Goal: Navigation & Orientation: Find specific page/section

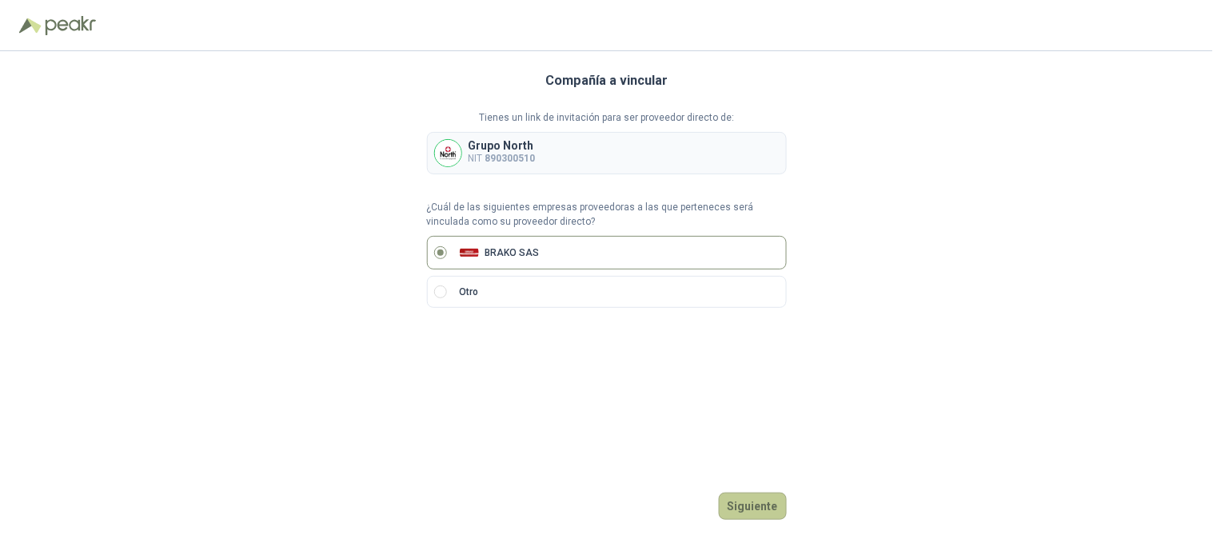
click at [749, 507] on button "Siguiente" at bounding box center [753, 506] width 68 height 27
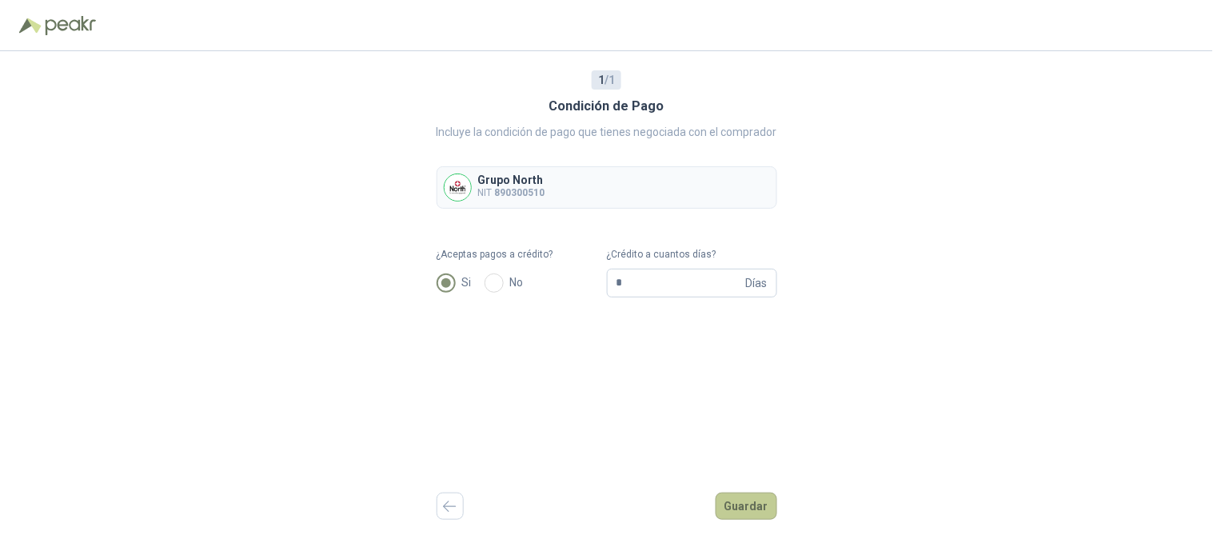
click at [747, 510] on button "Guardar" at bounding box center [747, 506] width 62 height 27
type input "**"
click at [745, 504] on button "Guardar" at bounding box center [747, 506] width 62 height 27
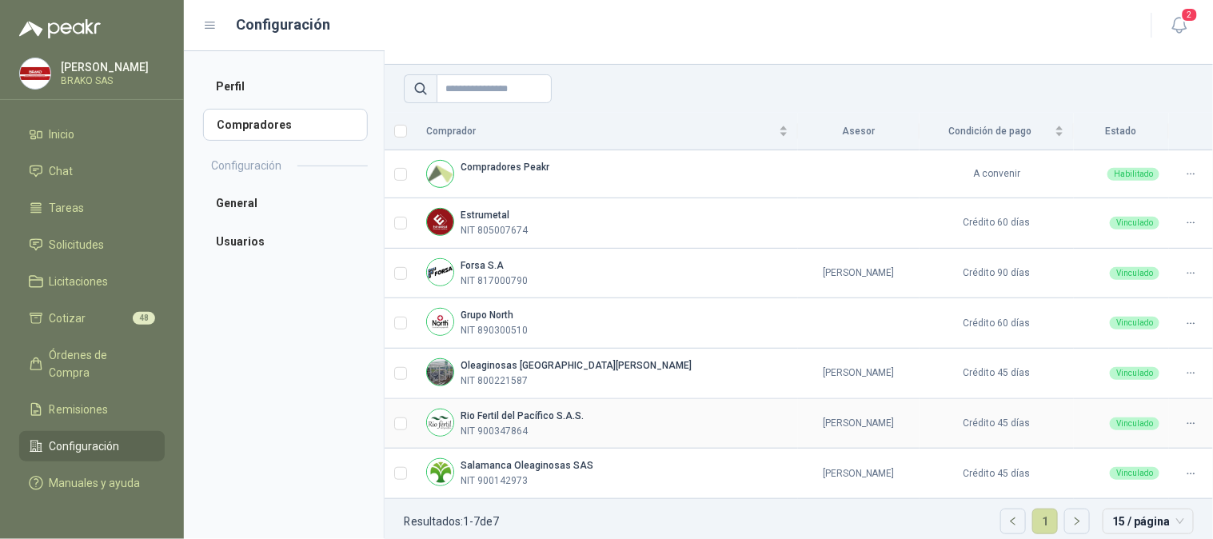
scroll to position [104, 0]
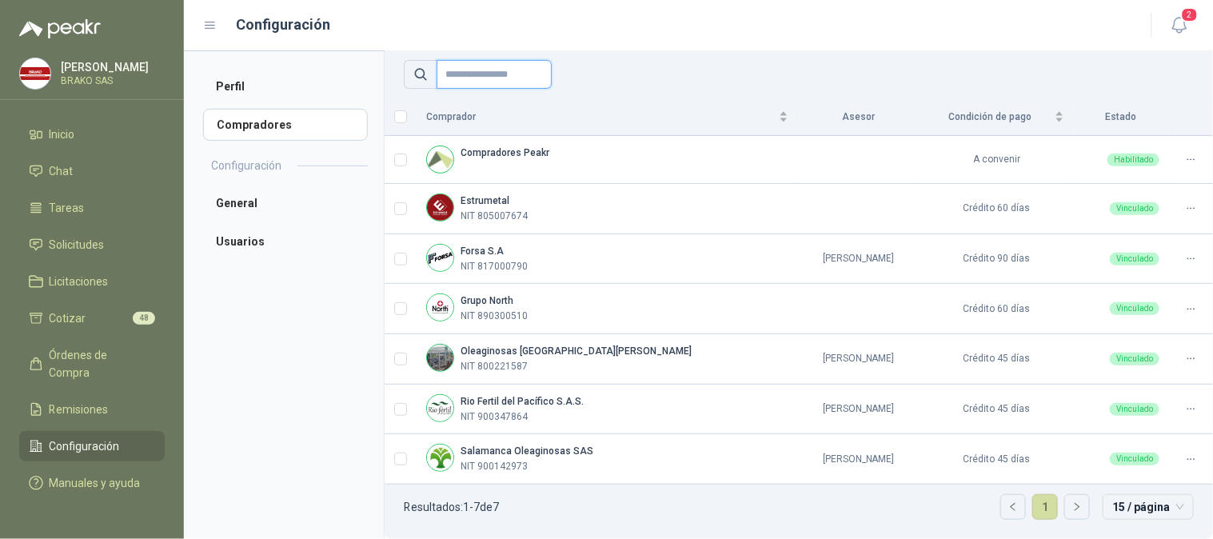
click at [488, 78] on input "text" at bounding box center [494, 74] width 115 height 29
click at [104, 237] on span "Solicitudes" at bounding box center [77, 245] width 55 height 18
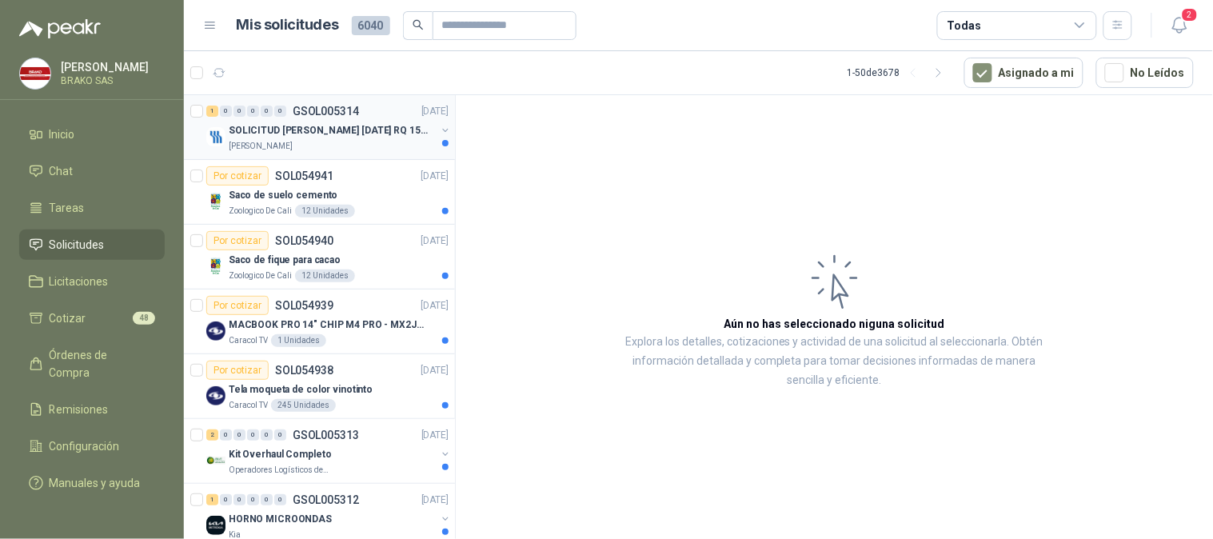
click at [291, 134] on p "SOLICITUD [PERSON_NAME] [DATE] RQ 15250" at bounding box center [328, 130] width 199 height 15
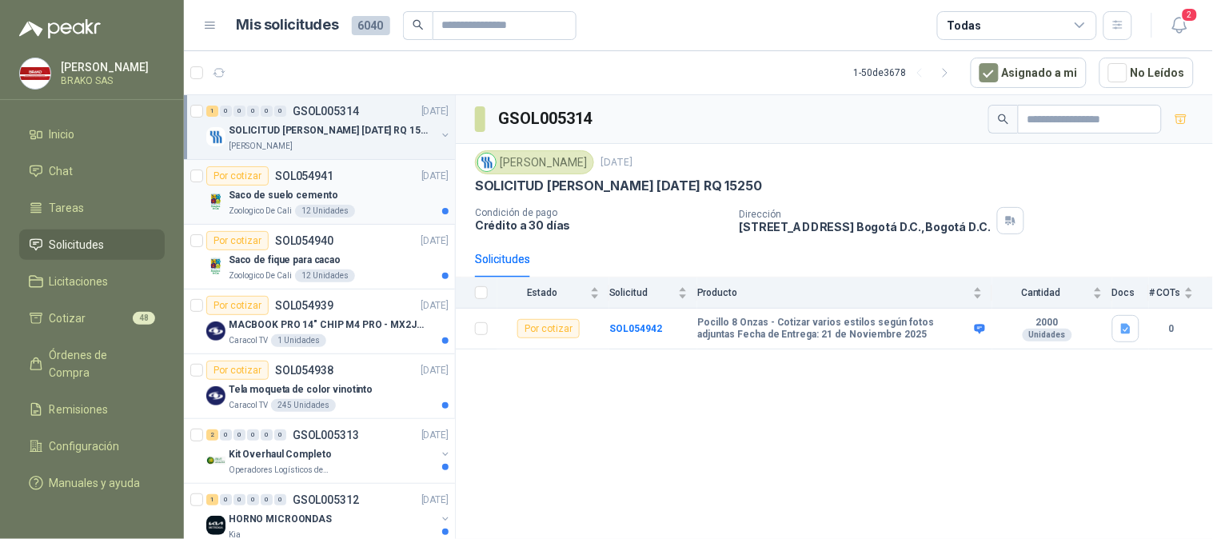
click at [269, 195] on p "Saco de suelo cemento" at bounding box center [283, 195] width 109 height 15
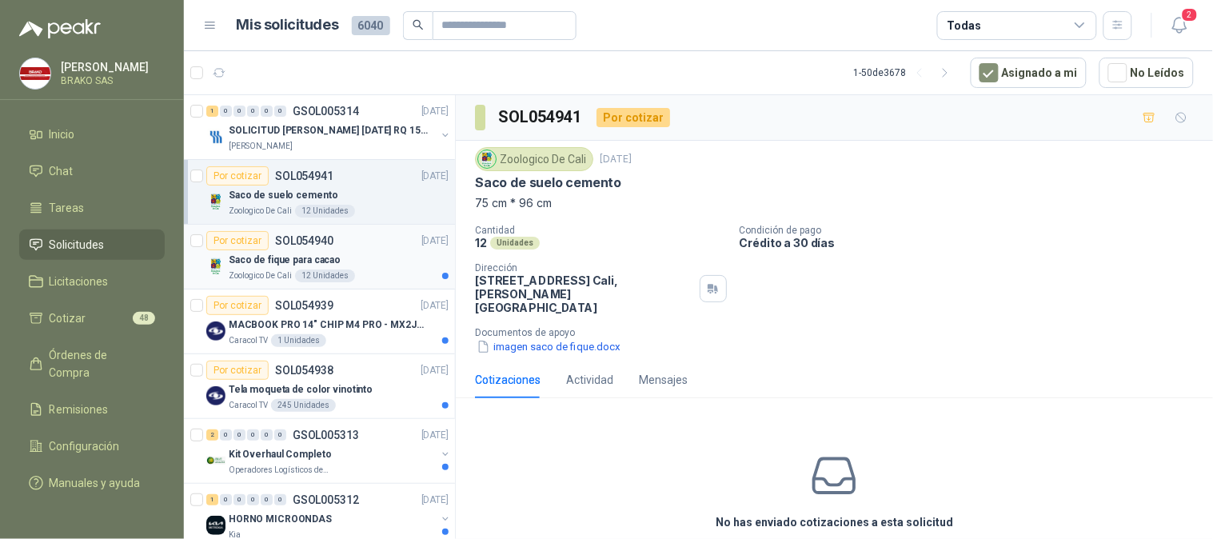
click at [269, 261] on p "Saco de fique para cacao" at bounding box center [285, 260] width 112 height 15
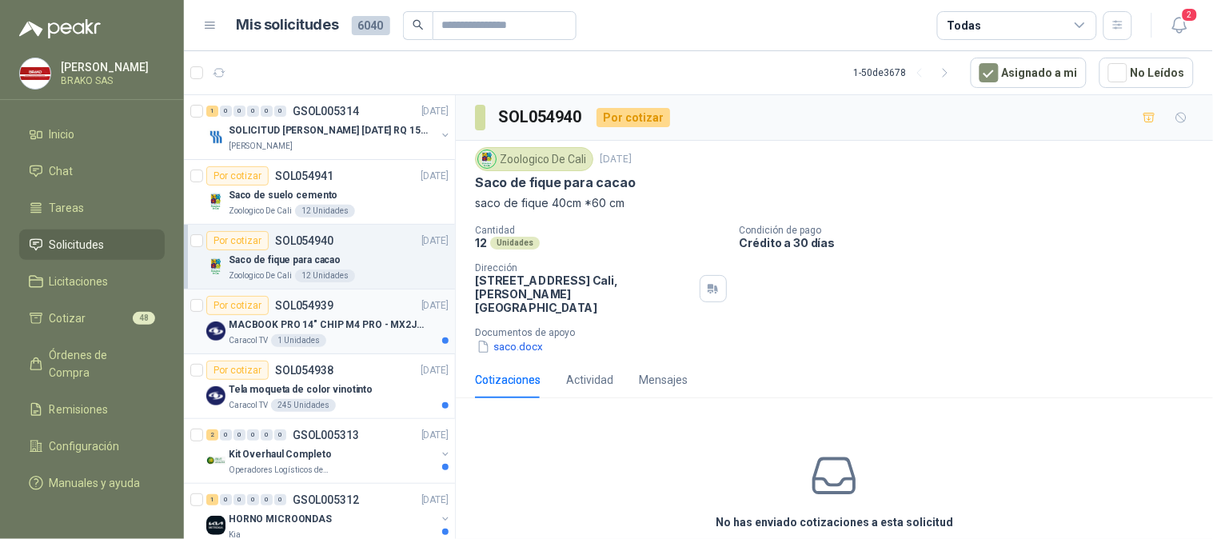
click at [248, 331] on p "MACBOOK PRO 14" CHIP M4 PRO - MX2J3E/A" at bounding box center [328, 324] width 199 height 15
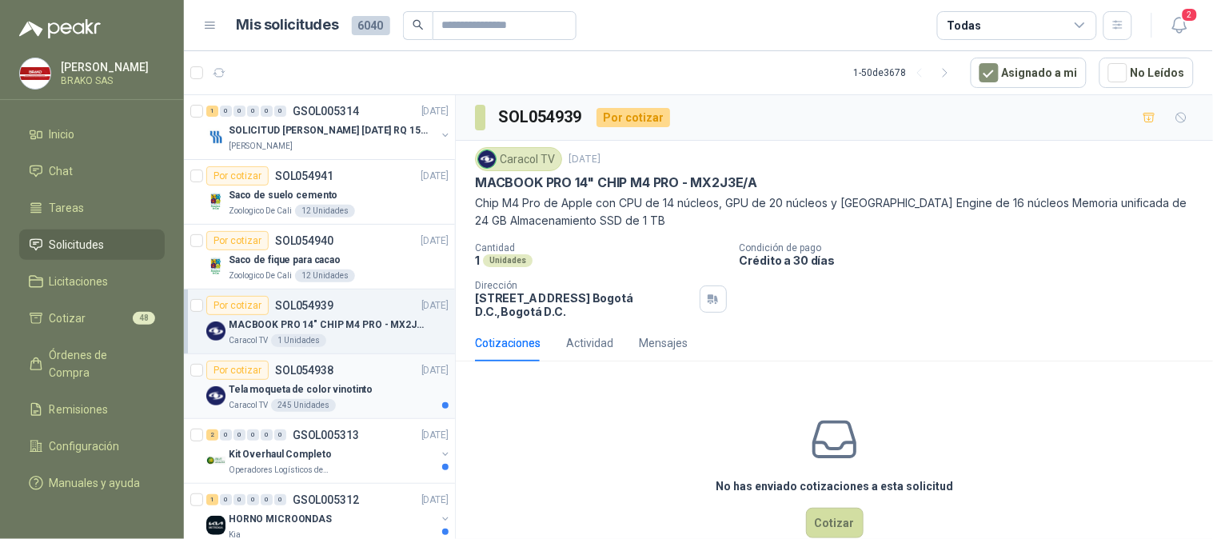
click at [256, 396] on p "Tela moqueta de color vinotinto" at bounding box center [301, 389] width 144 height 15
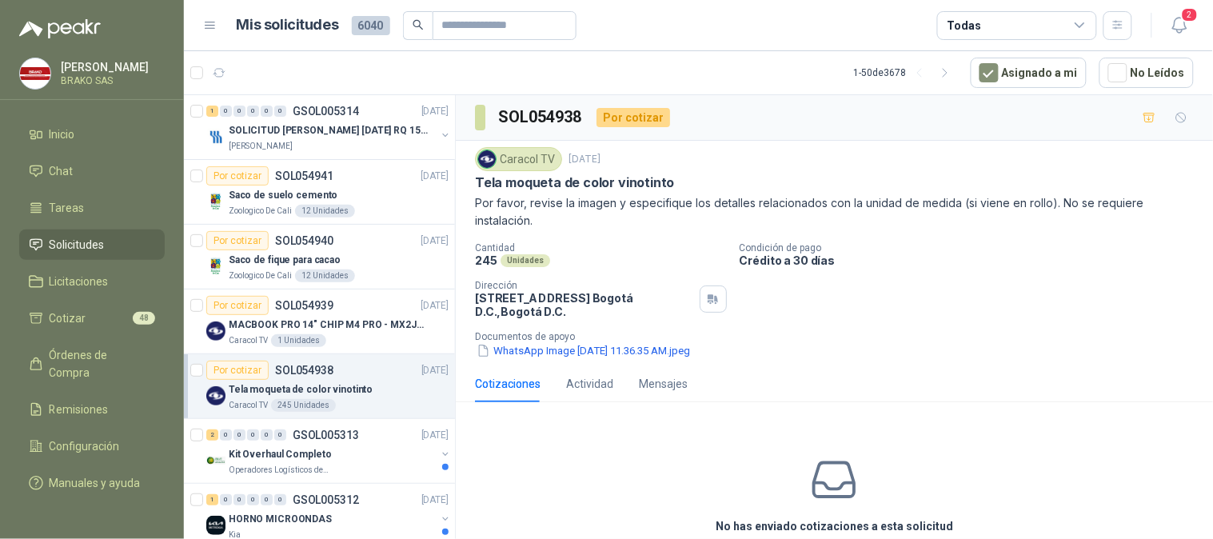
scroll to position [89, 0]
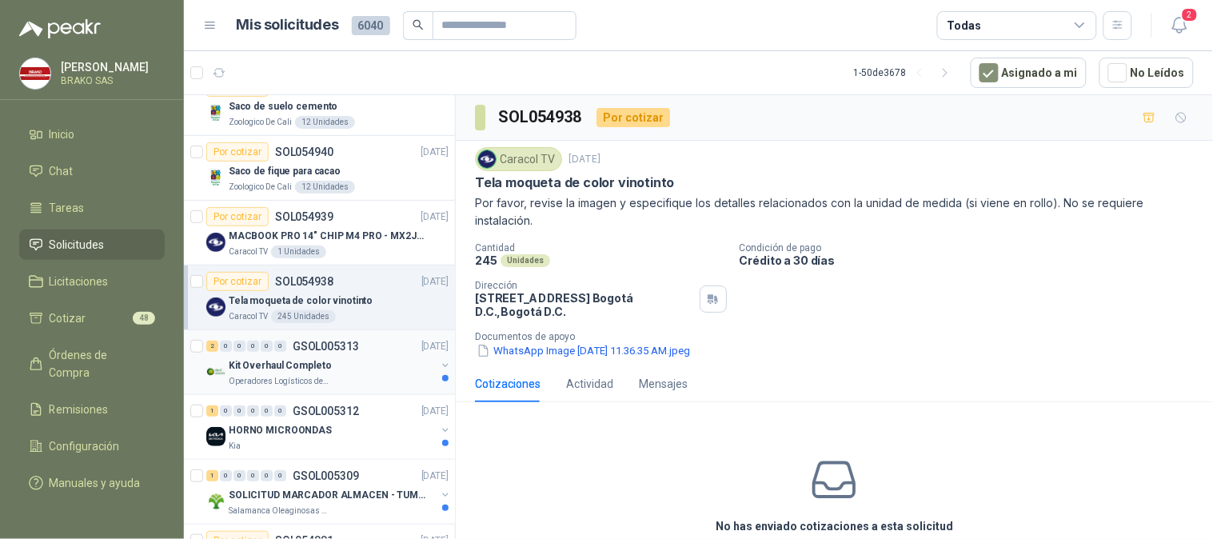
click at [251, 365] on p "Kit Overhaul Completo" at bounding box center [280, 365] width 102 height 15
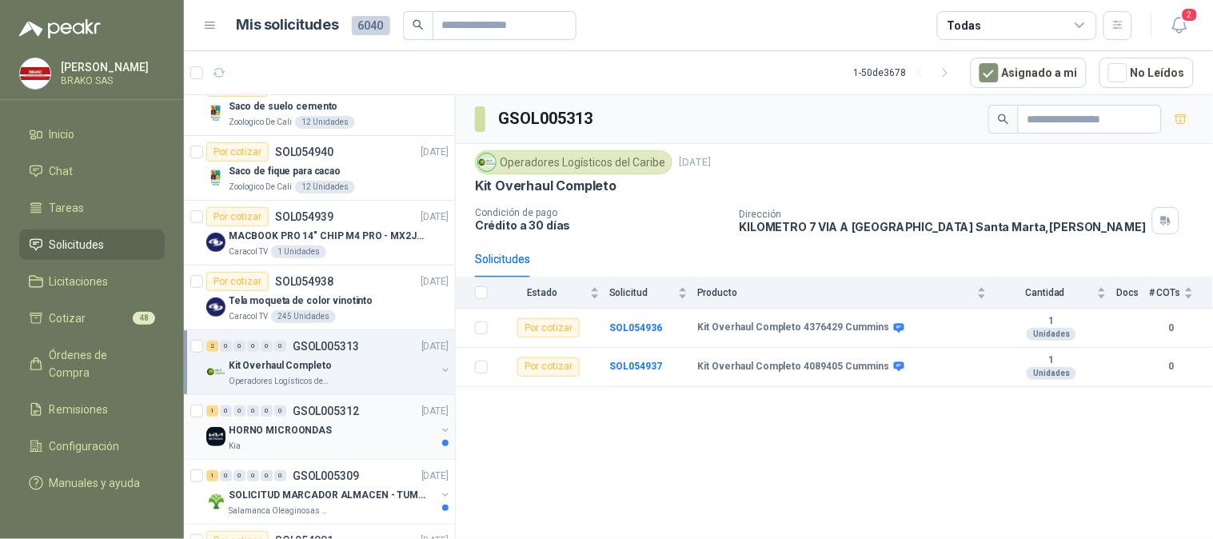
click at [257, 433] on p "HORNO MICROONDAS" at bounding box center [280, 430] width 103 height 15
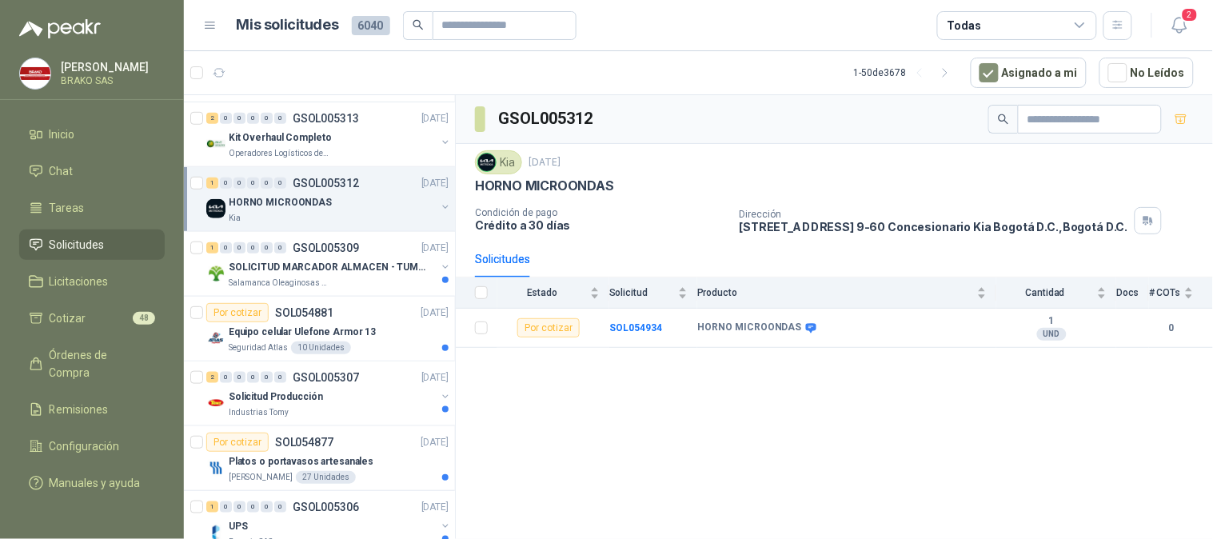
scroll to position [324, 0]
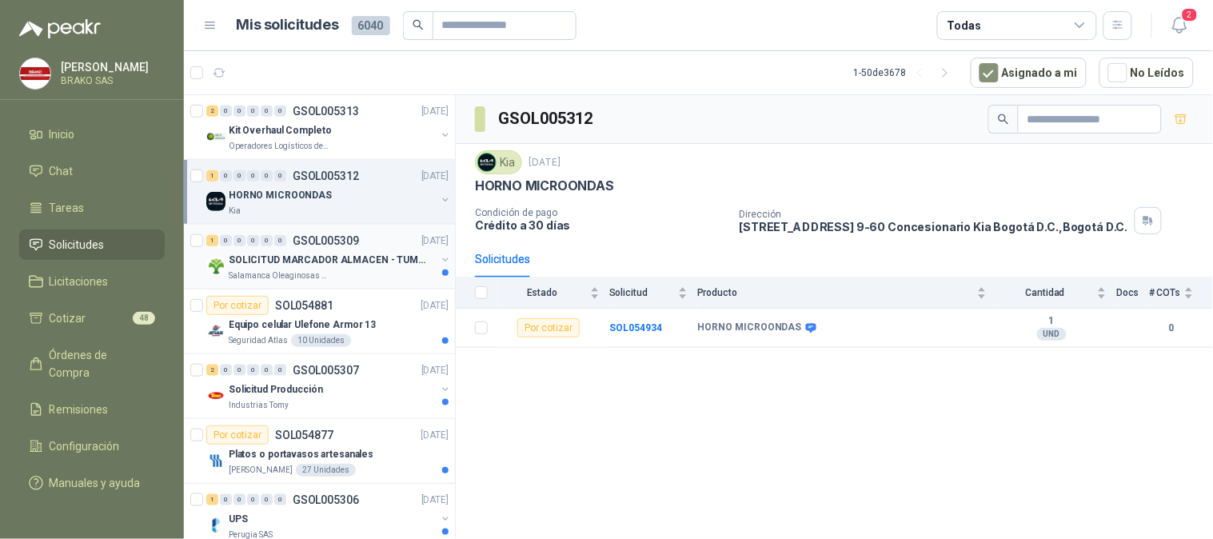
click at [264, 258] on p "SOLICITUD MARCADOR ALMACEN - TUMACO" at bounding box center [328, 260] width 199 height 15
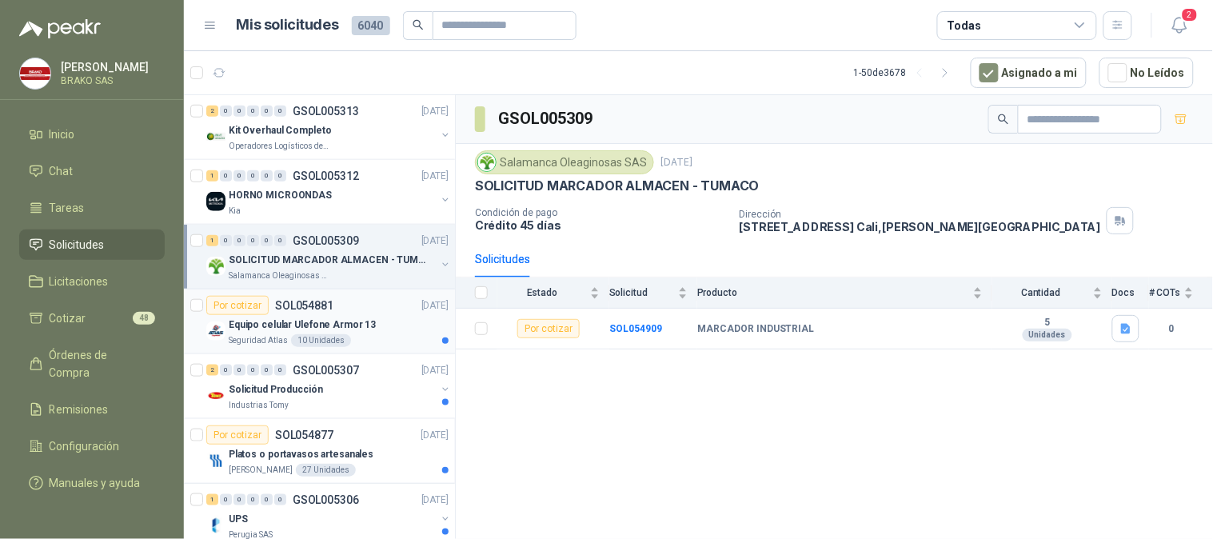
click at [264, 334] on p "Seguridad Atlas" at bounding box center [258, 340] width 59 height 13
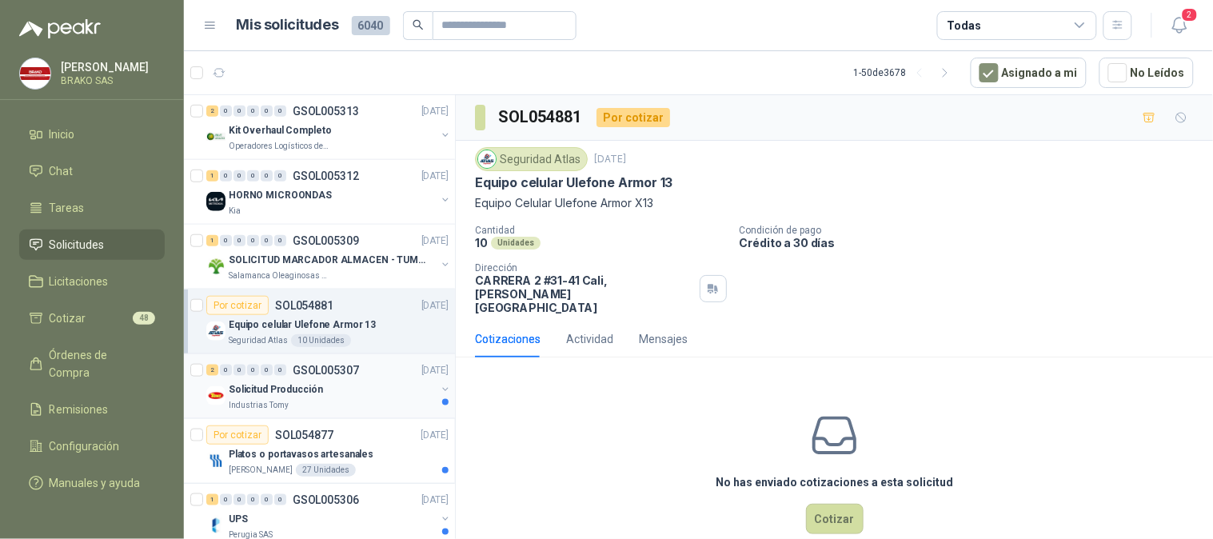
click at [273, 384] on p "Solicitud Producción" at bounding box center [276, 389] width 94 height 15
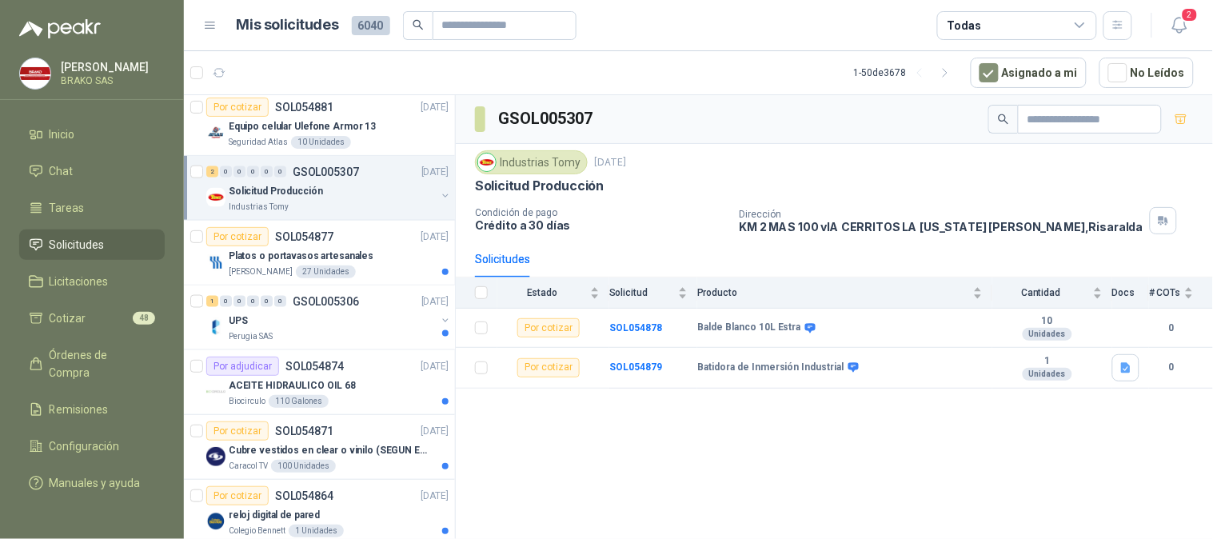
scroll to position [537, 0]
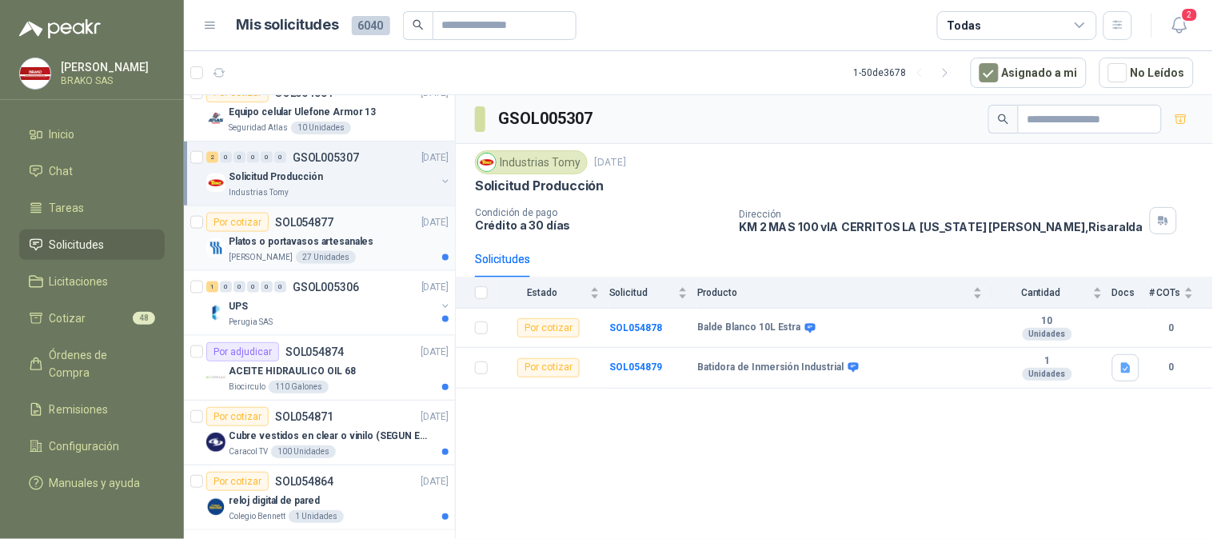
click at [244, 253] on p "[PERSON_NAME]" at bounding box center [261, 257] width 64 height 13
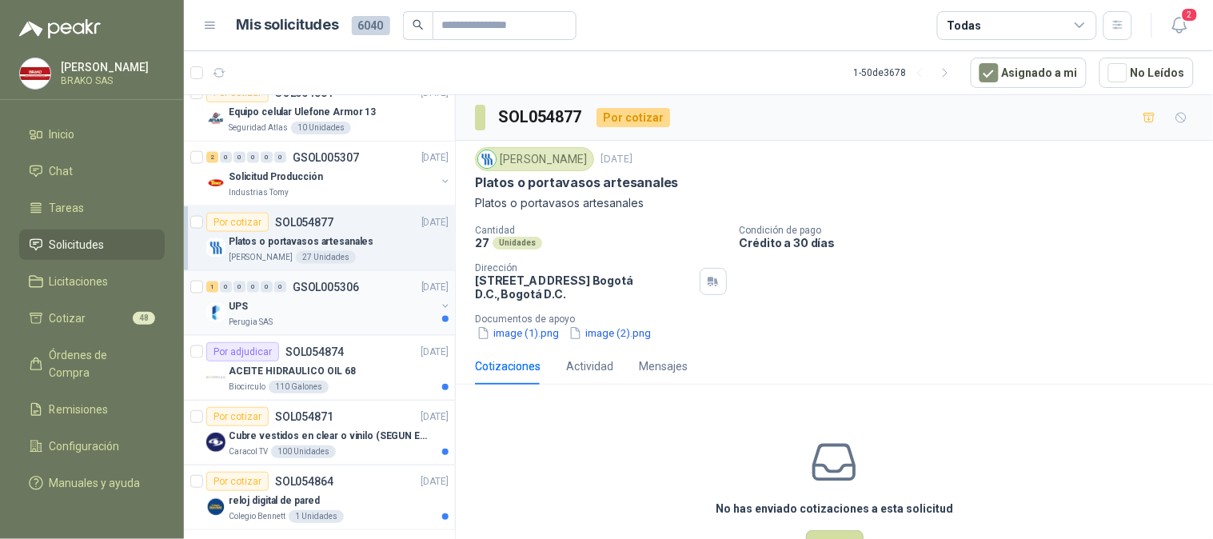
click at [242, 317] on p "Perugia SAS" at bounding box center [251, 322] width 44 height 13
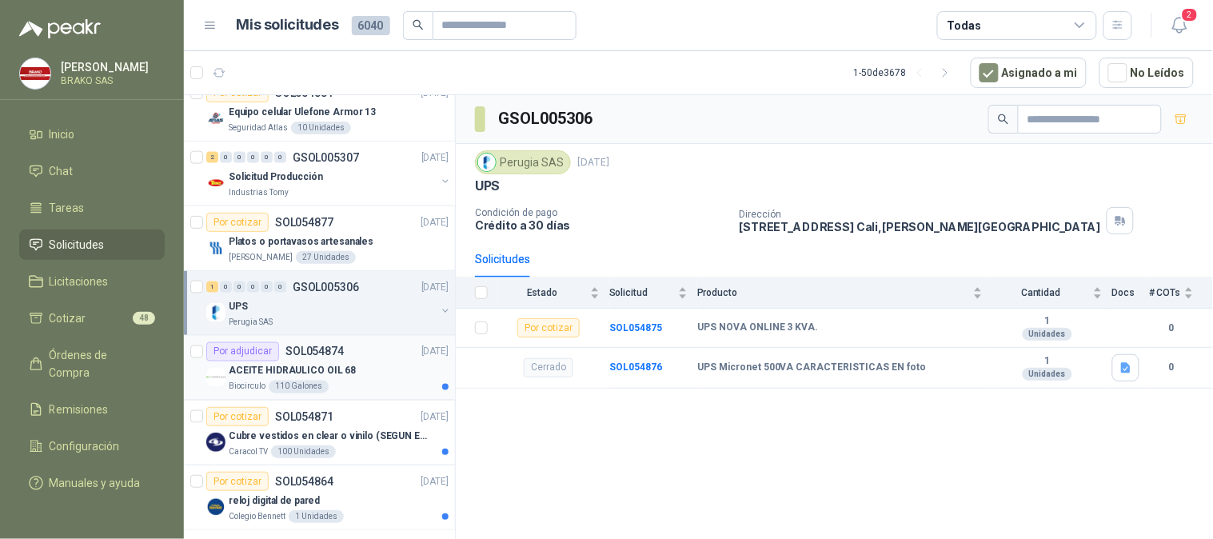
click at [238, 380] on div "ACEITE HIDRAULICO OIL 68" at bounding box center [339, 370] width 220 height 19
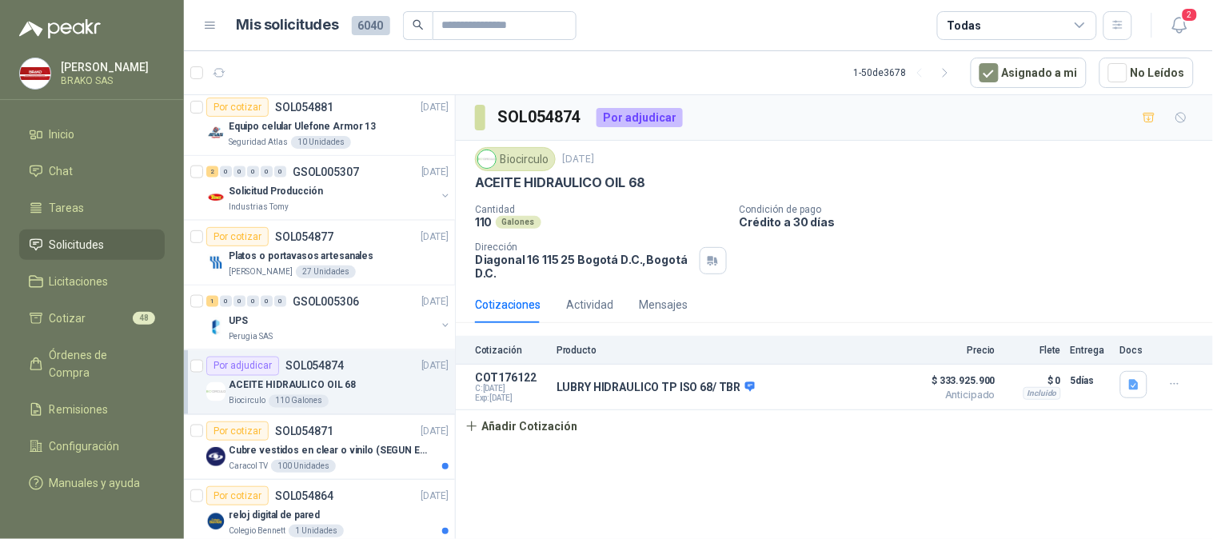
scroll to position [496, 0]
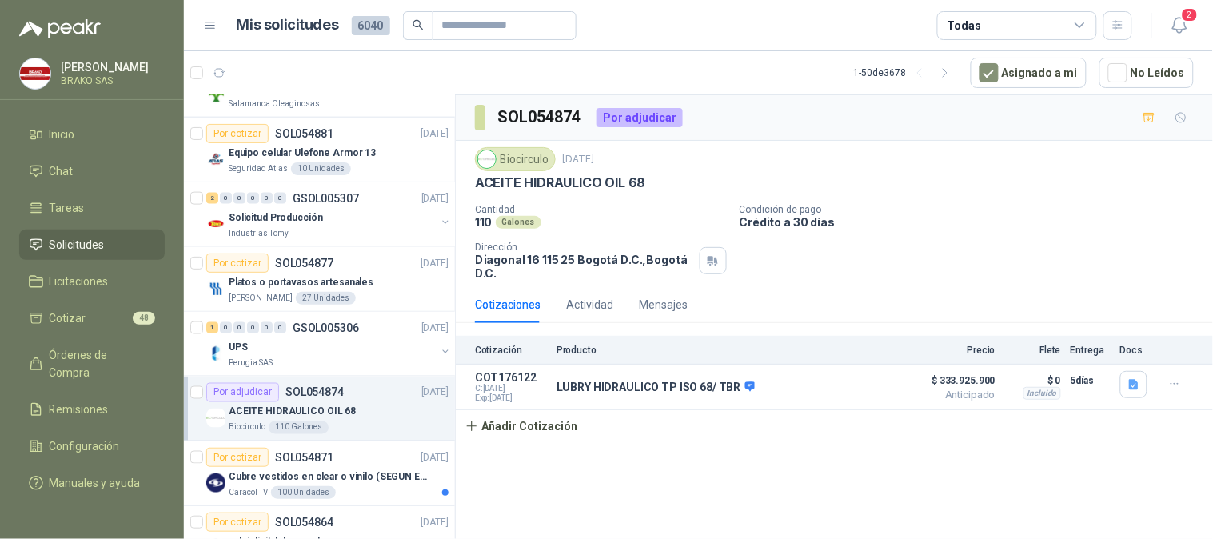
click at [521, 305] on div "Cotizaciones" at bounding box center [508, 305] width 66 height 18
click at [864, 388] on button "Detalles" at bounding box center [868, 388] width 75 height 22
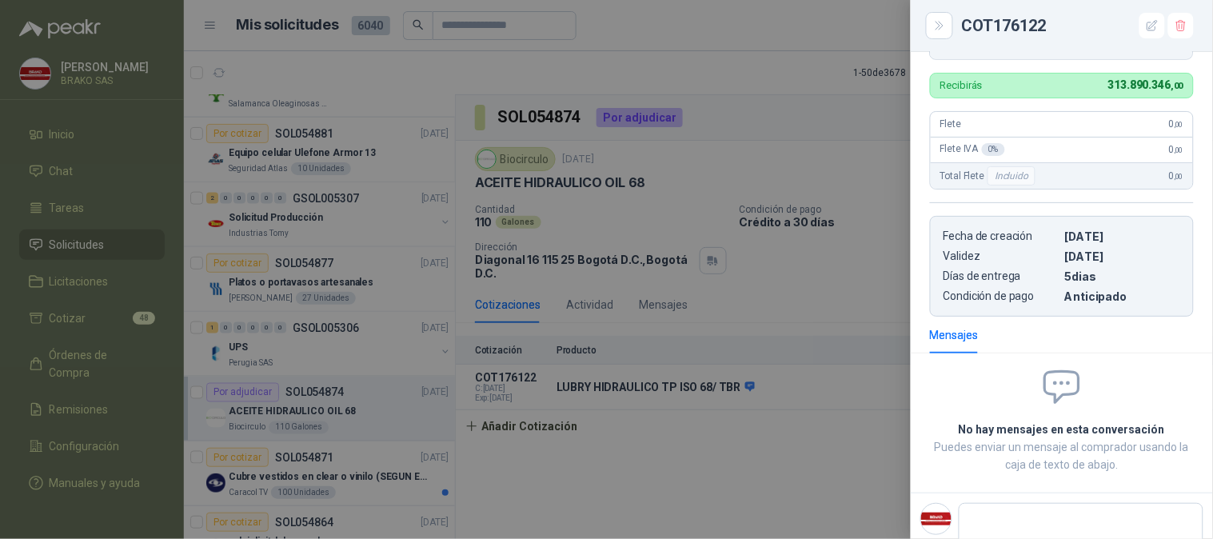
scroll to position [445, 0]
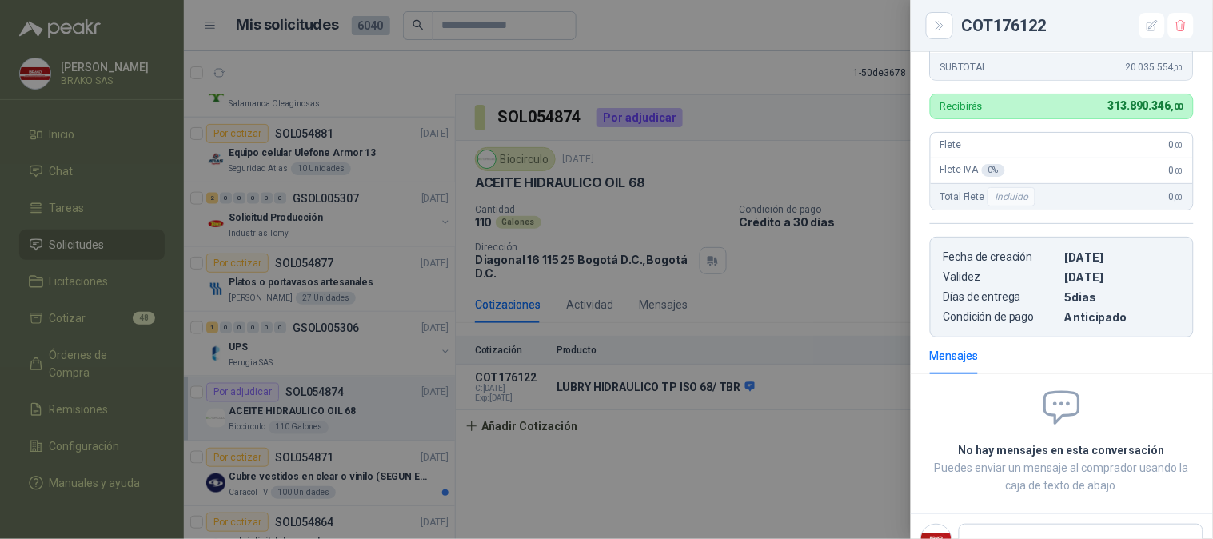
click at [802, 462] on div at bounding box center [606, 269] width 1213 height 539
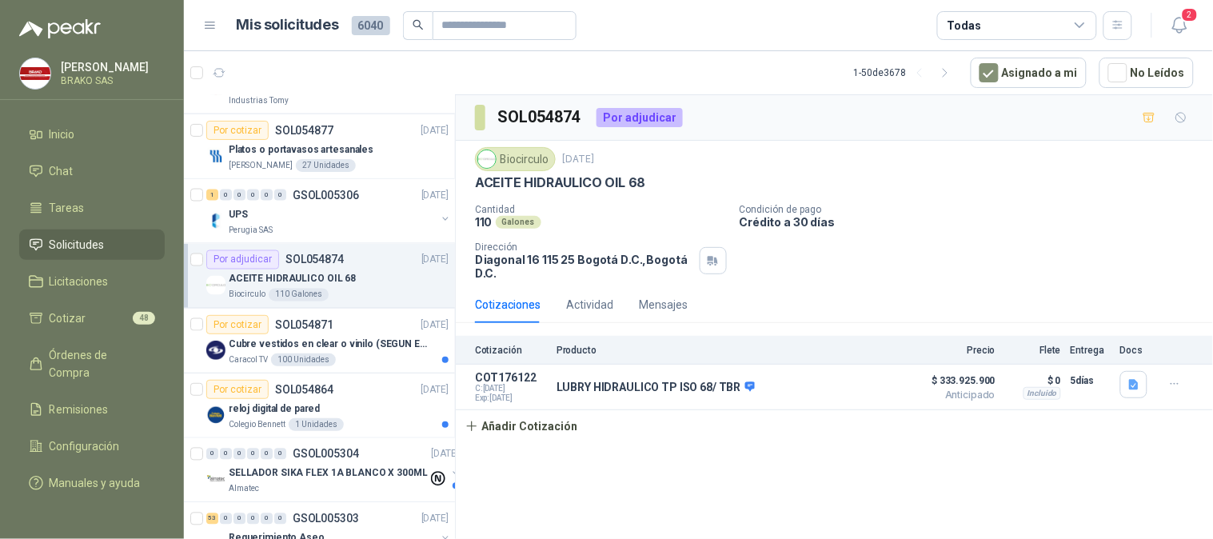
scroll to position [681, 0]
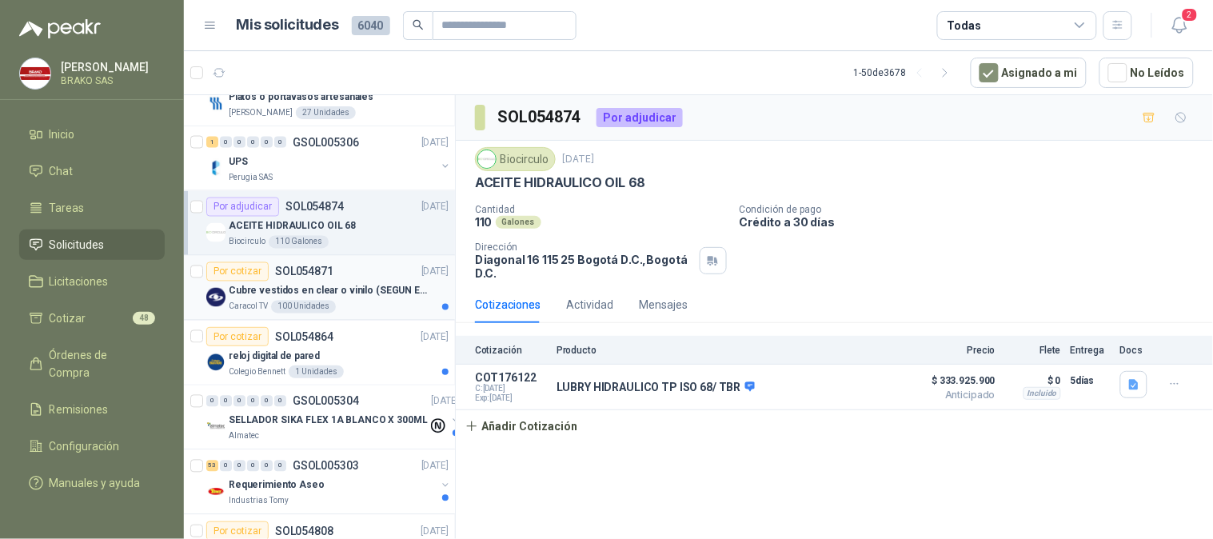
click at [333, 288] on p "Cubre vestidos en clear o vinilo (SEGUN ESPECIFICACIONES DEL ADJUNTO)" at bounding box center [328, 291] width 199 height 15
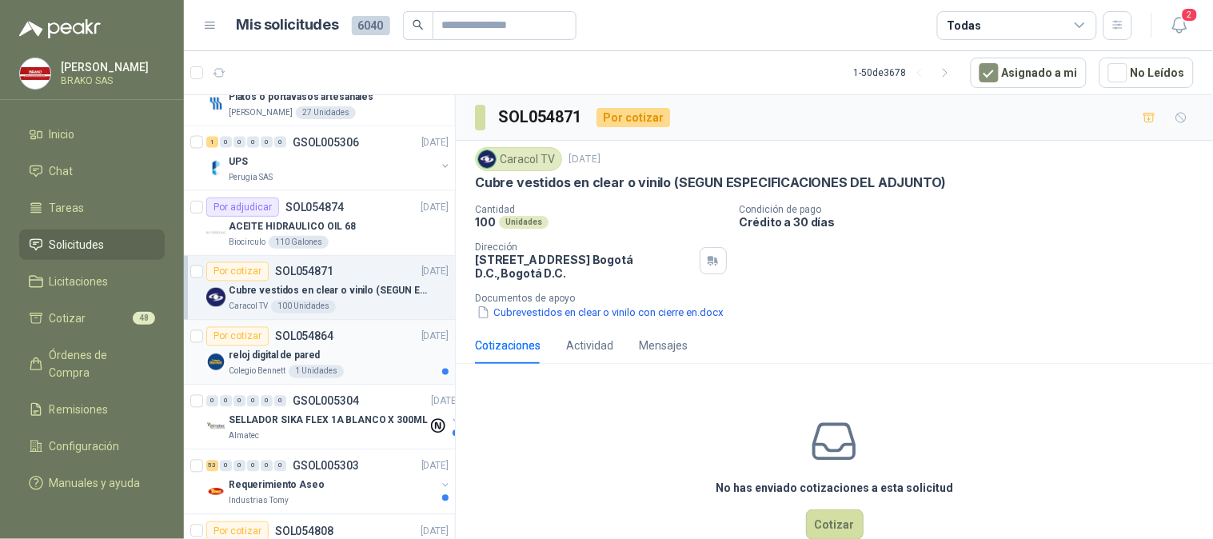
click at [307, 349] on p "reloj digital de pared" at bounding box center [274, 356] width 91 height 15
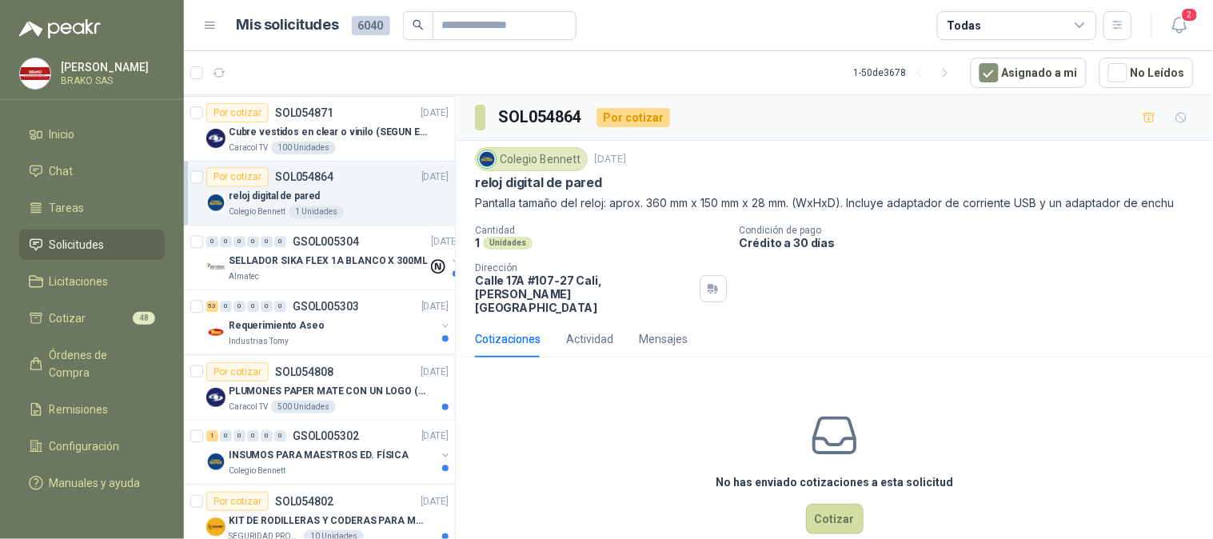
scroll to position [848, 0]
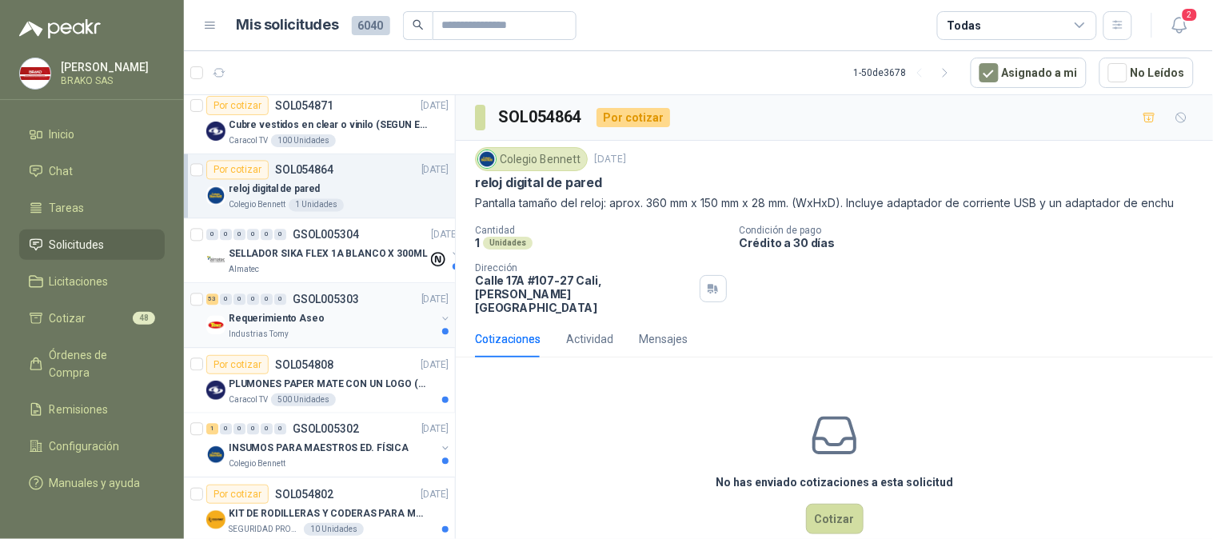
click at [309, 312] on p "Requerimiento Aseo" at bounding box center [277, 319] width 96 height 15
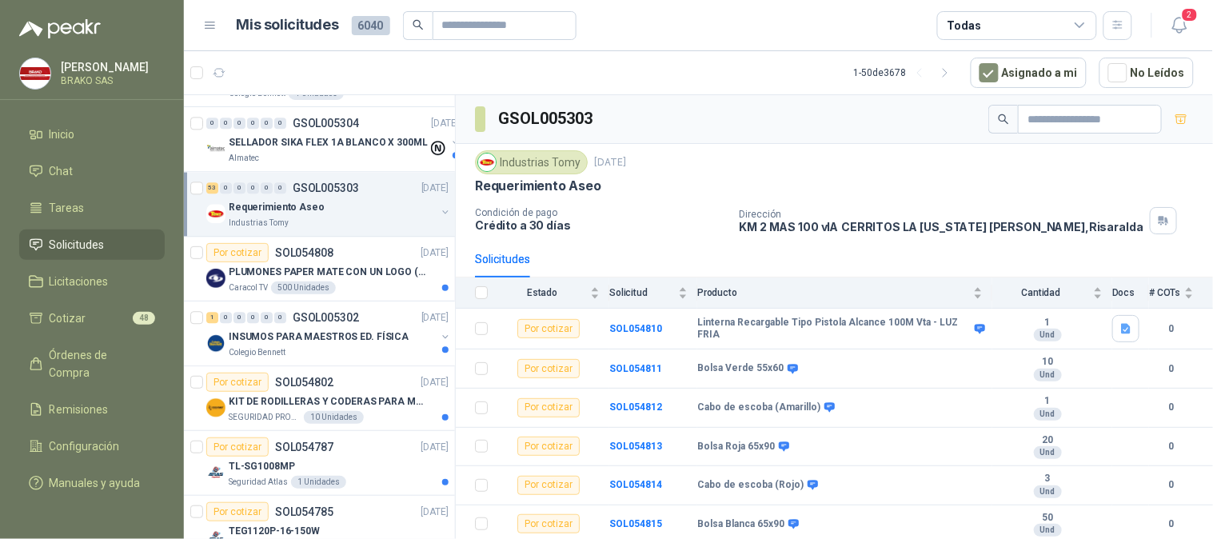
scroll to position [980, 0]
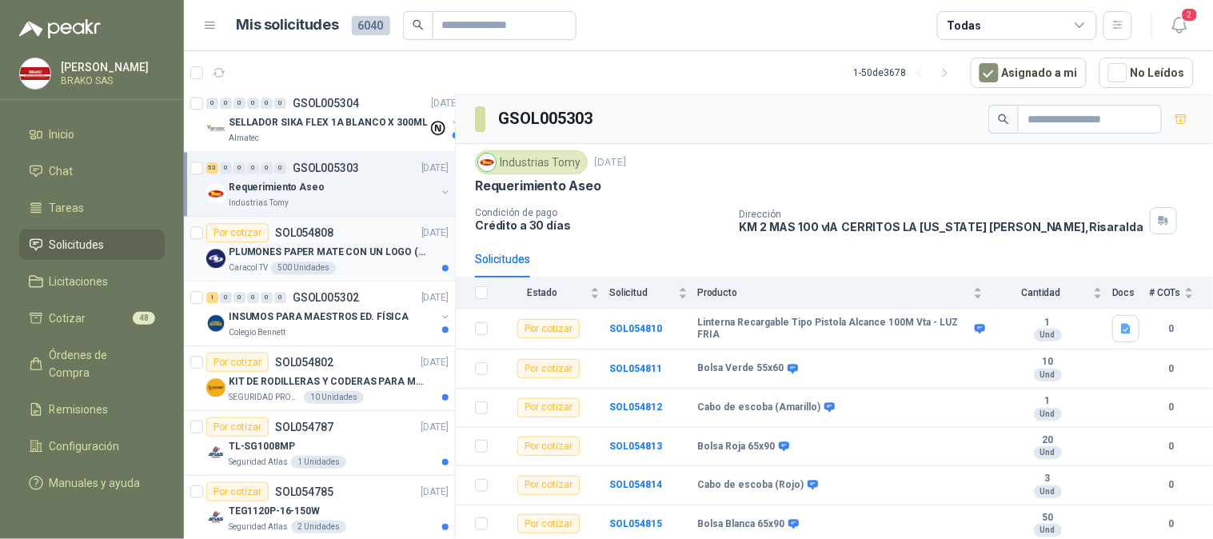
click at [305, 266] on div "500 Unidades" at bounding box center [303, 267] width 65 height 13
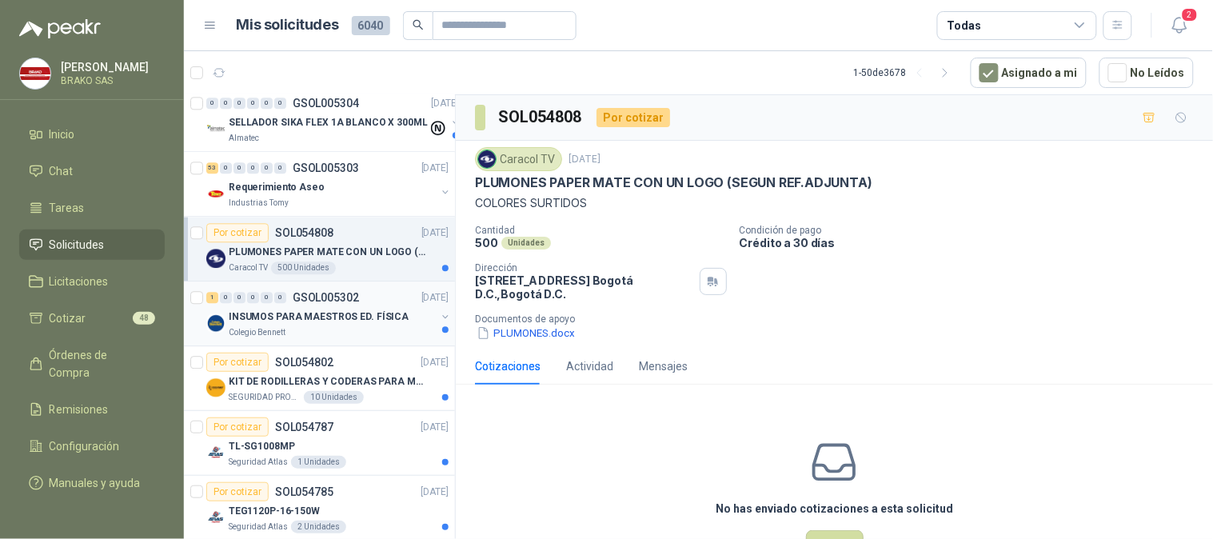
click at [293, 313] on p "INSUMOS PARA MAESTROS ED. FÍSICA" at bounding box center [319, 316] width 180 height 15
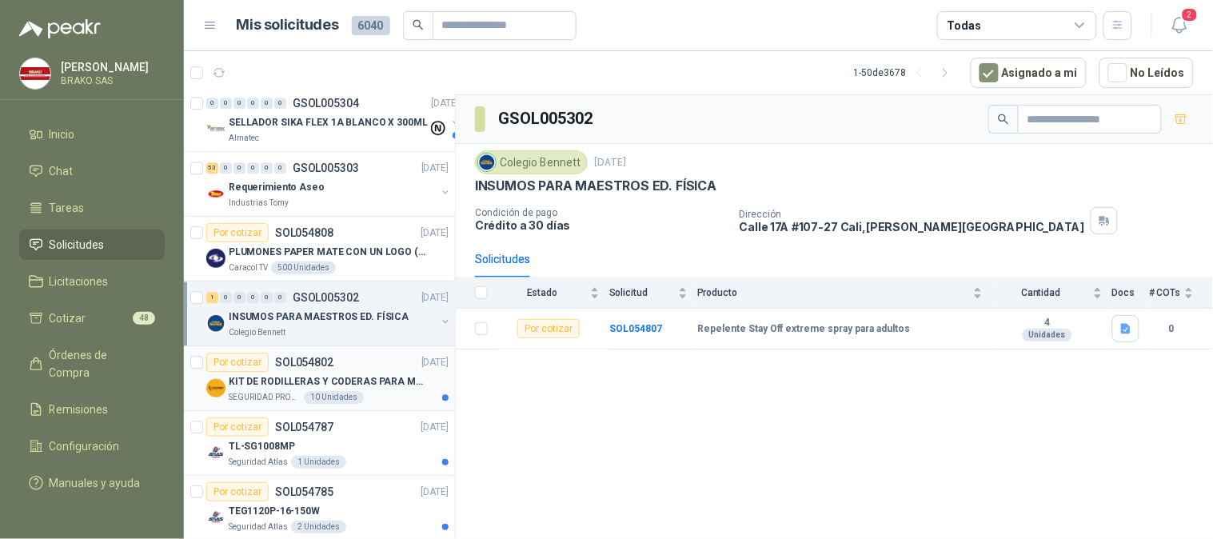
click at [290, 378] on p "KIT DE RODILLERAS Y CODERAS PARA MOTORIZADO" at bounding box center [328, 381] width 199 height 15
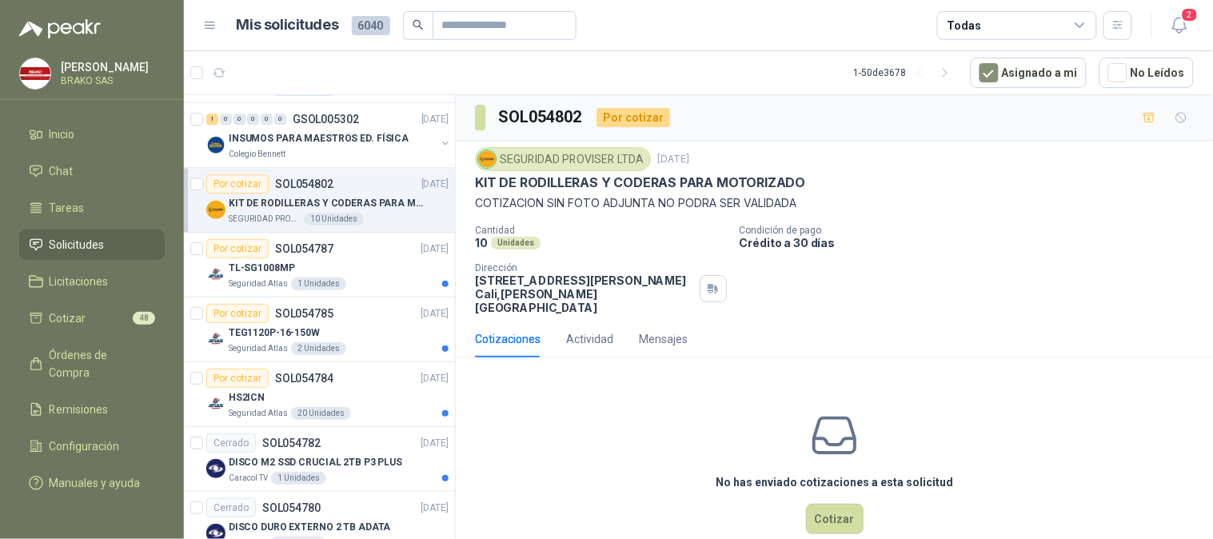
scroll to position [1171, 0]
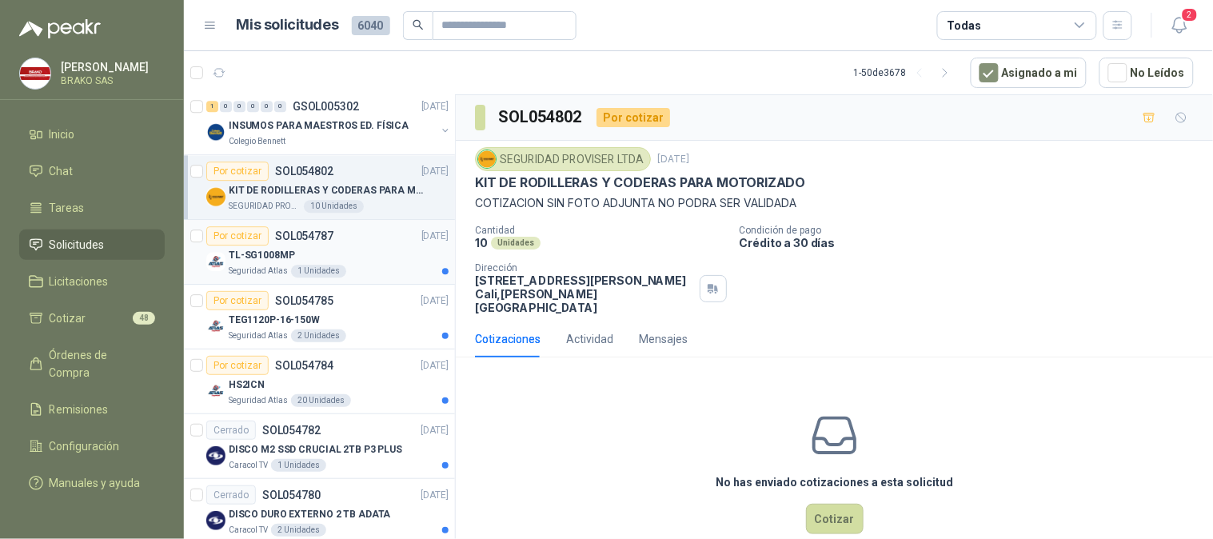
click at [288, 262] on p "TL-SG1008MP" at bounding box center [262, 255] width 66 height 15
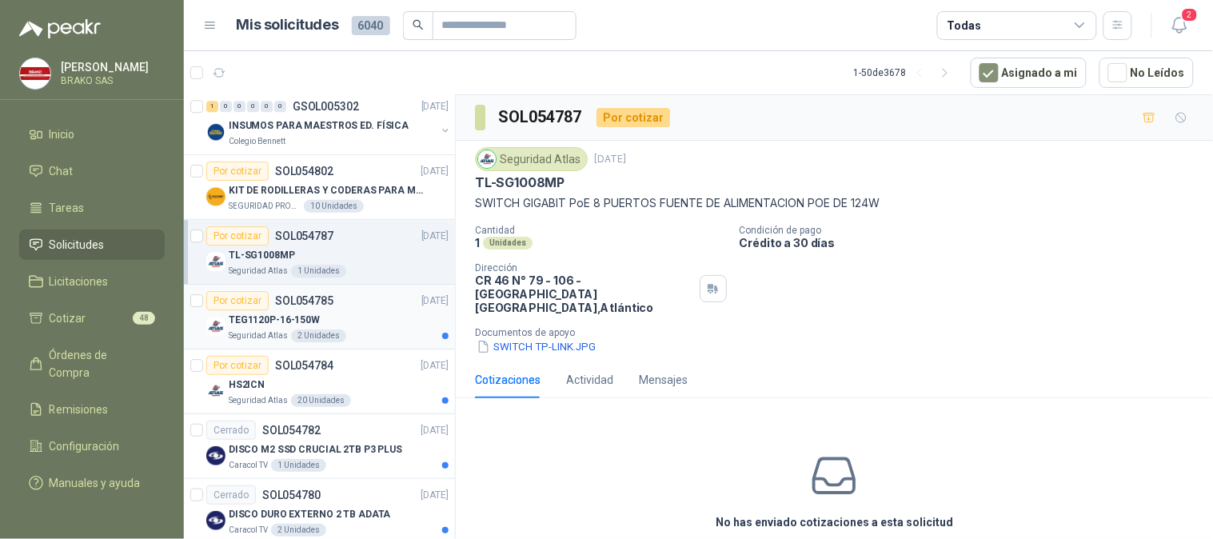
click at [277, 324] on p "TEG1120P-16-150W" at bounding box center [274, 320] width 91 height 15
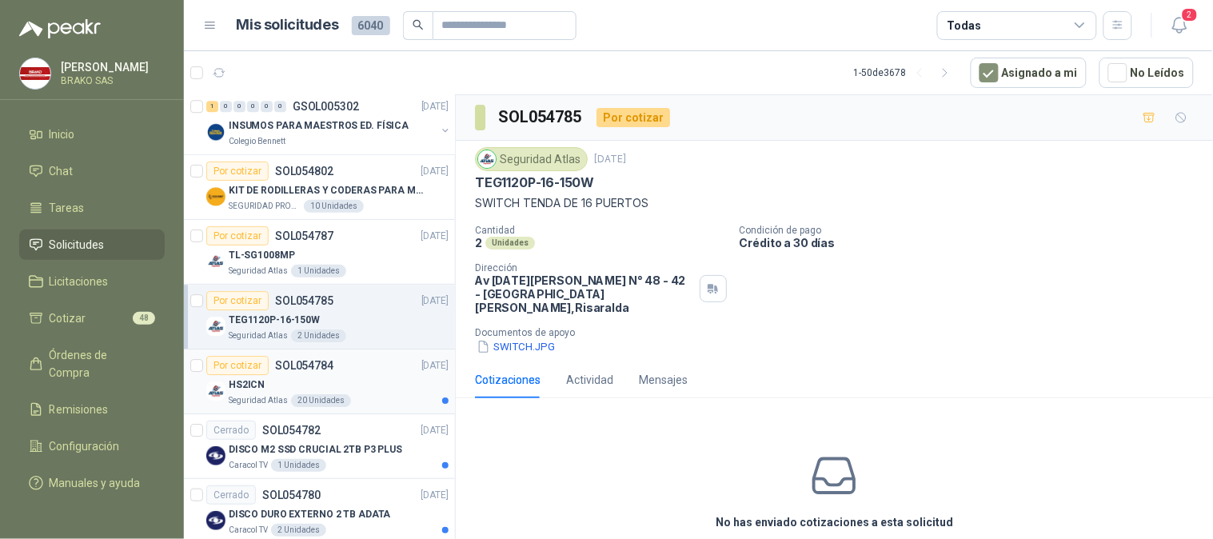
click at [272, 393] on div "HS2ICN" at bounding box center [339, 384] width 220 height 19
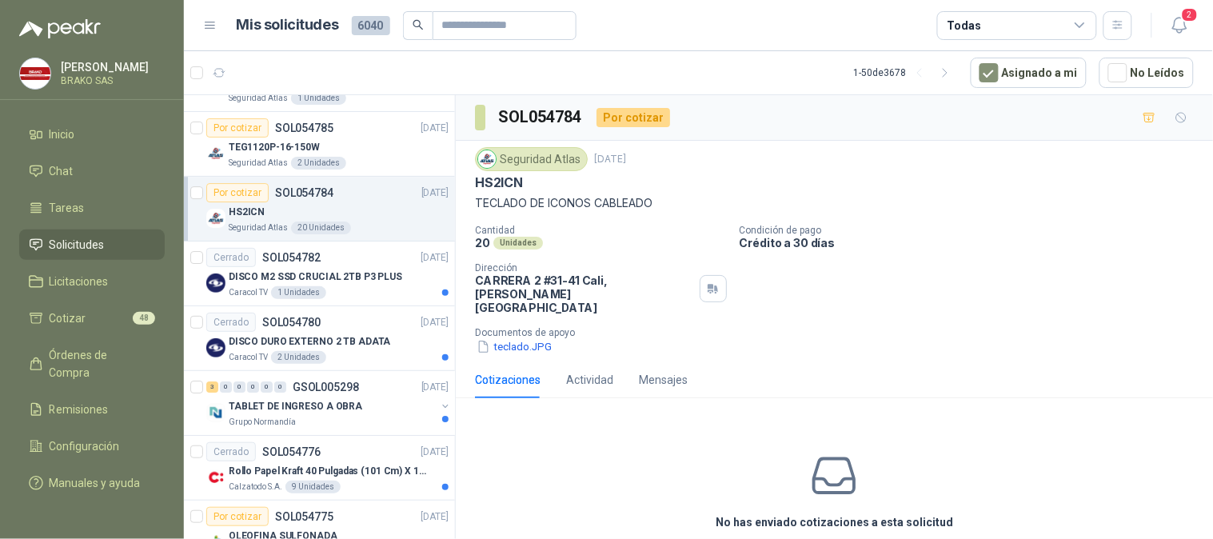
scroll to position [1363, 0]
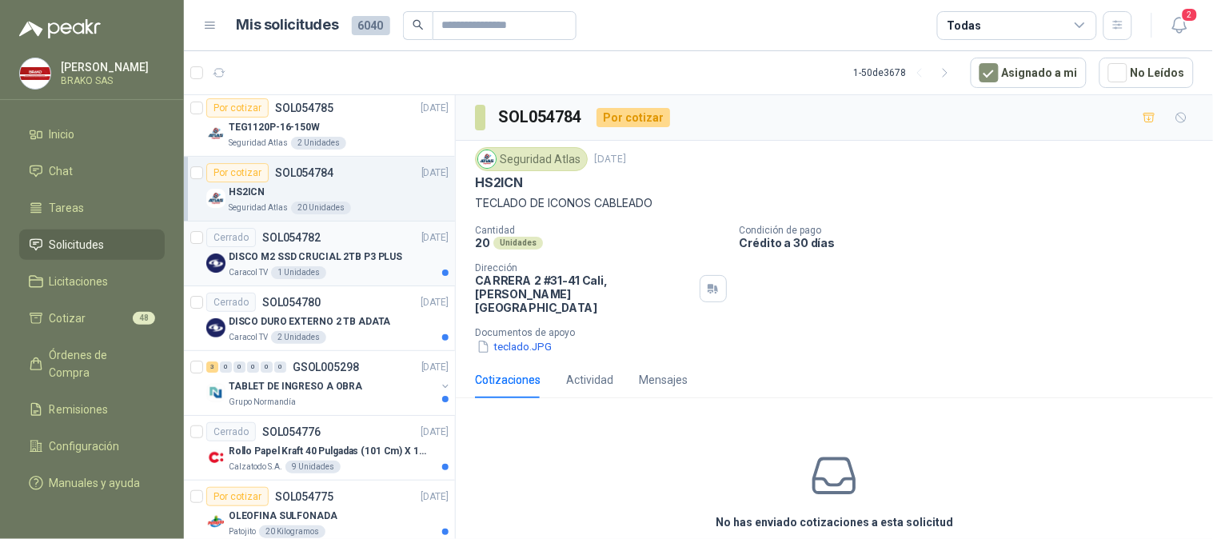
click at [283, 272] on div "1 Unidades" at bounding box center [298, 272] width 55 height 13
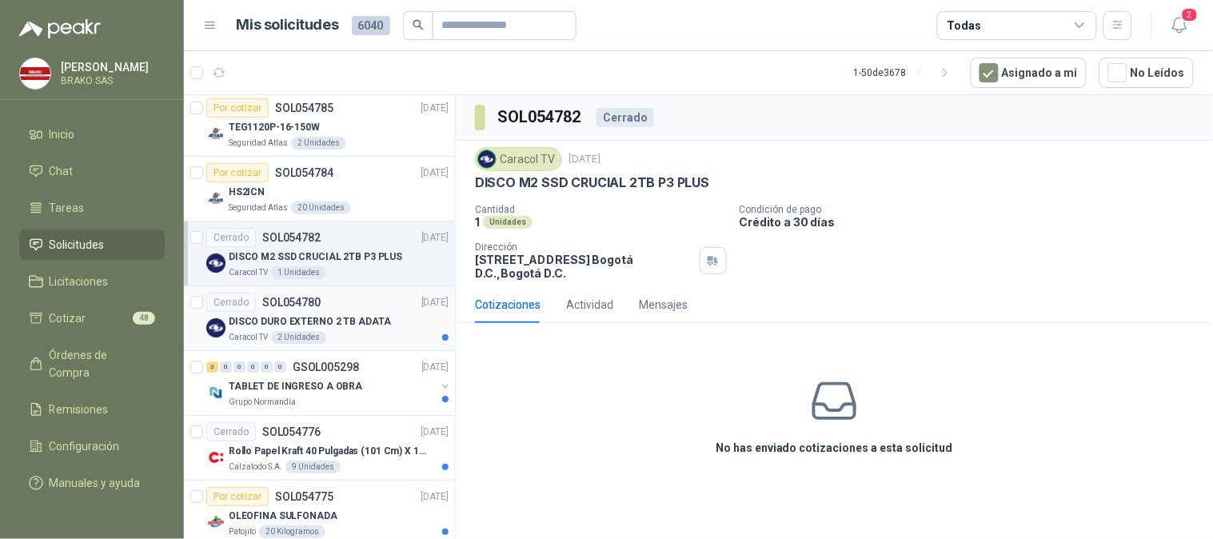
click at [274, 316] on p "DISCO DURO EXTERNO 2 TB ADATA" at bounding box center [310, 321] width 162 height 15
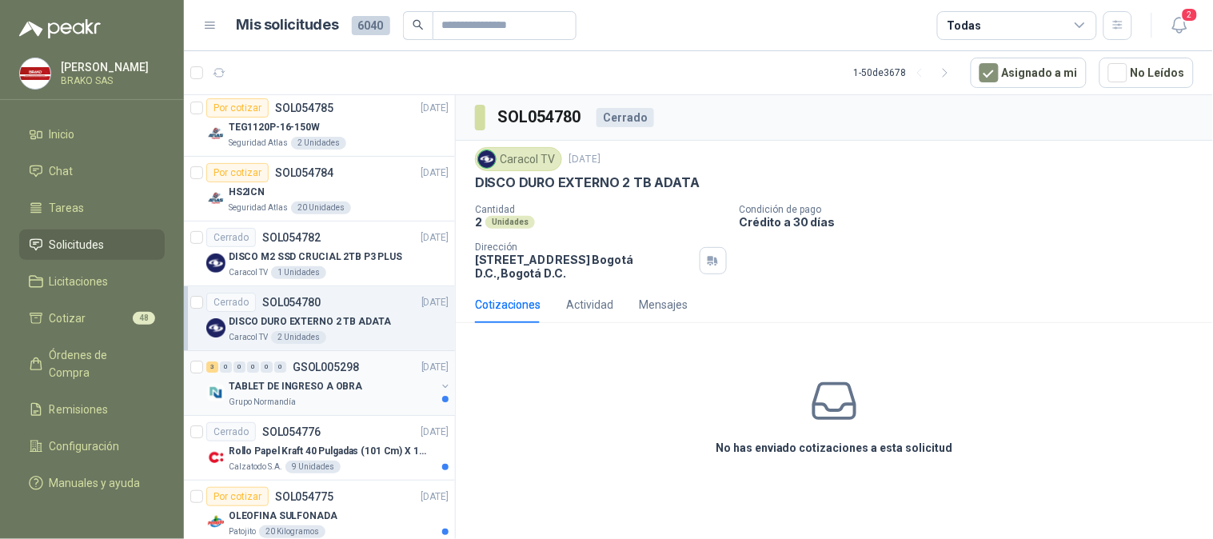
click at [282, 377] on div "TABLET DE INGRESO A OBRA" at bounding box center [332, 386] width 207 height 19
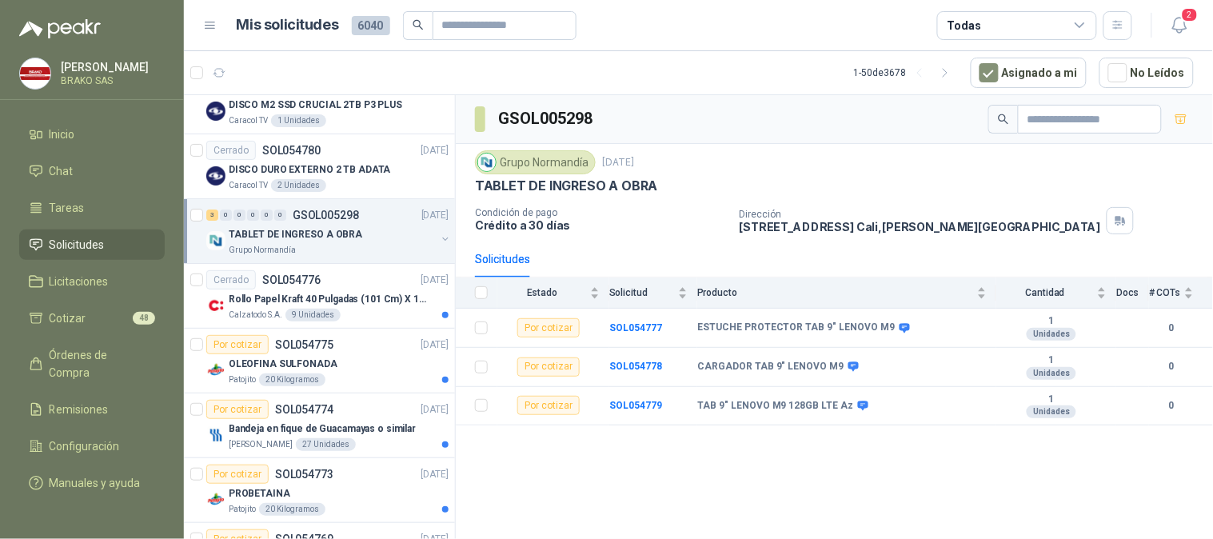
scroll to position [1529, 0]
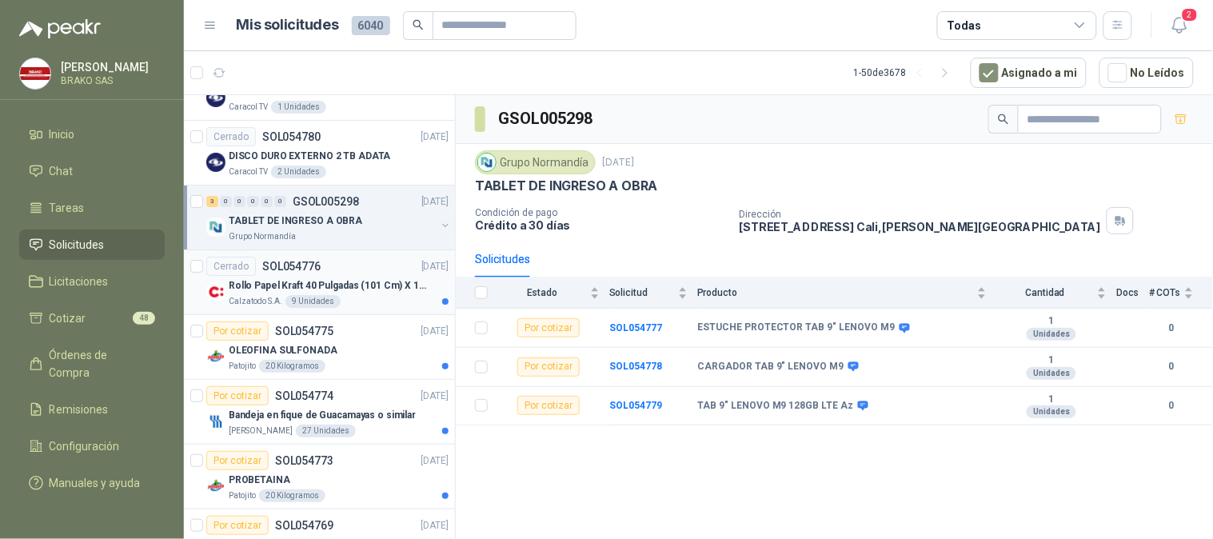
click at [265, 294] on div "Rollo Papel Kraft 40 Pulgadas (101 Cm) X 150 Mts 60 Gr" at bounding box center [339, 285] width 220 height 19
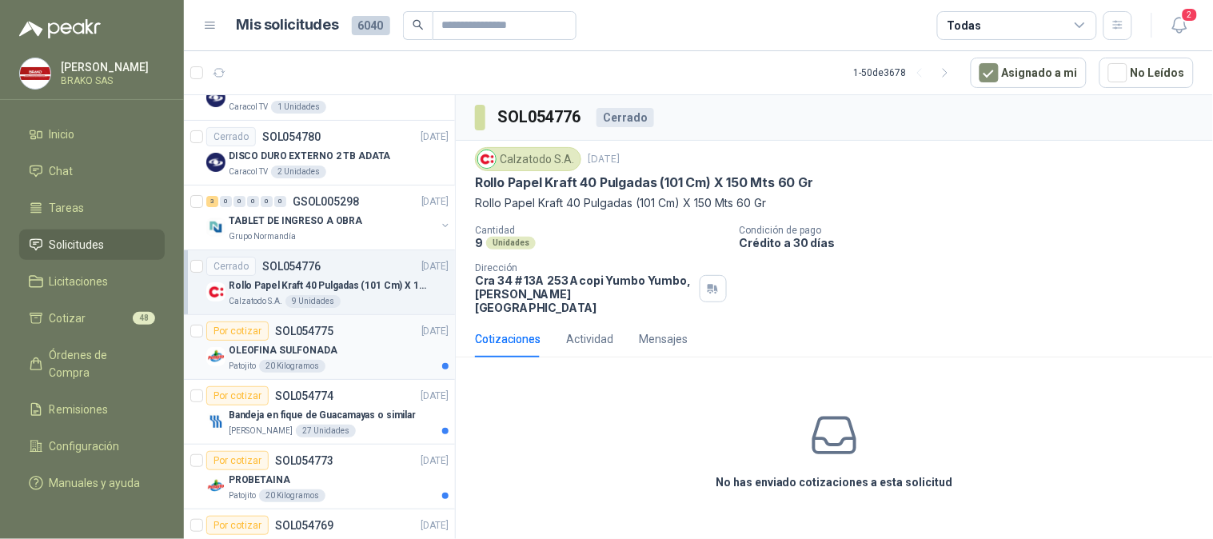
click at [262, 347] on p "OLEOFINA SULFONADA" at bounding box center [283, 350] width 109 height 15
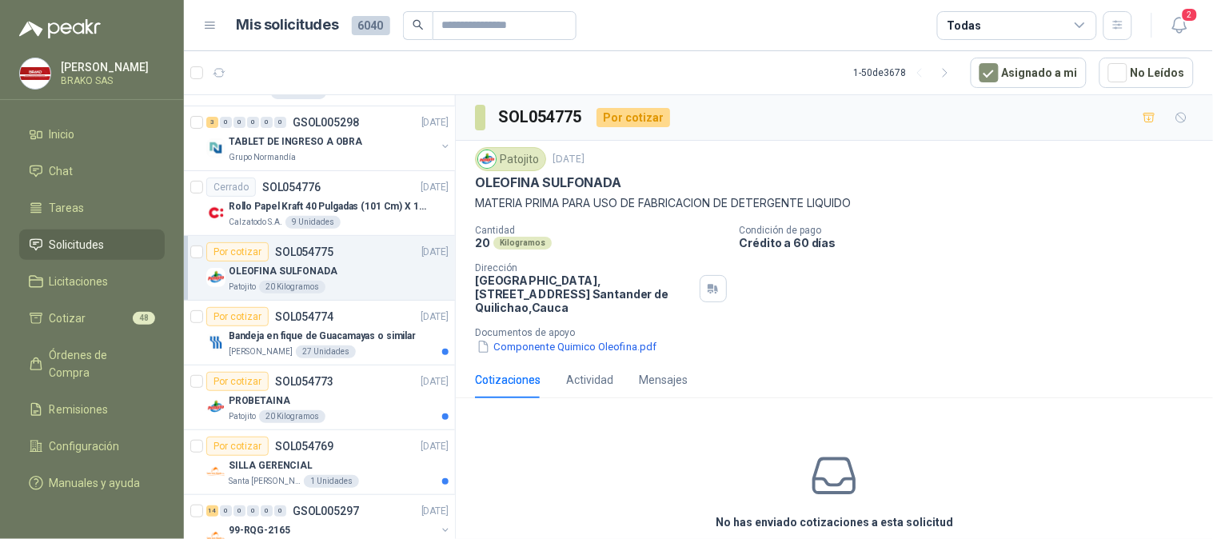
scroll to position [1648, 0]
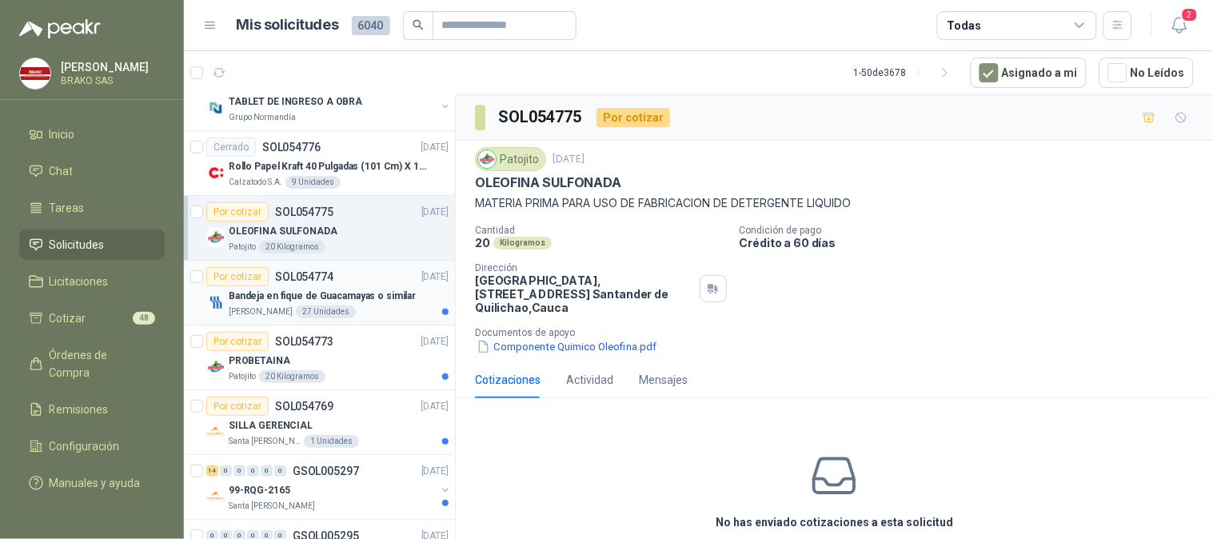
click at [258, 297] on p "Bandeja en fique de Guacamayas o similar" at bounding box center [322, 296] width 187 height 15
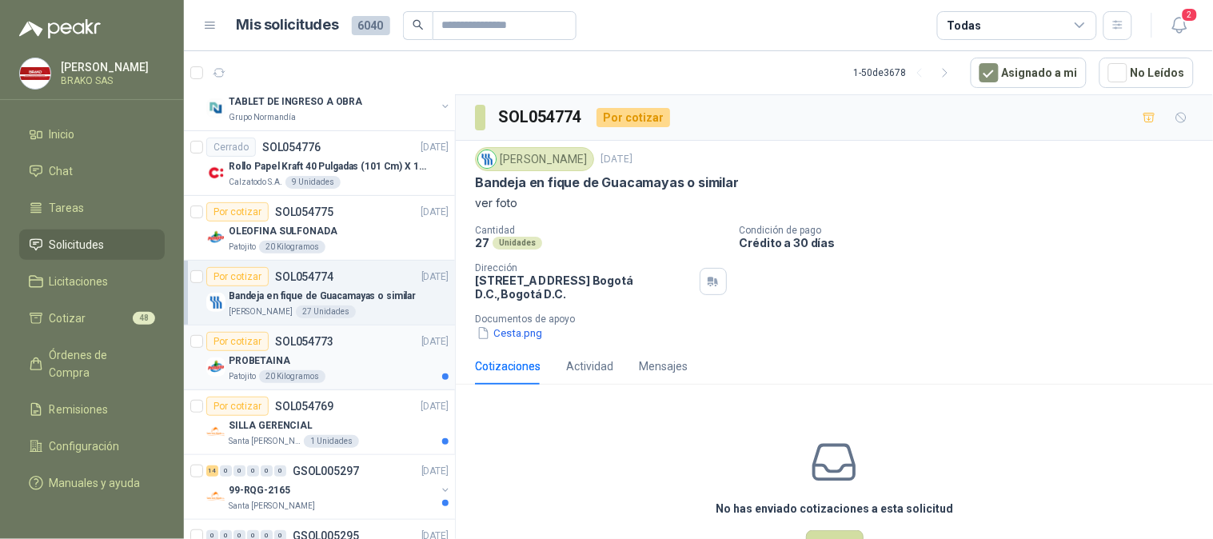
click at [254, 360] on p "PROBETAINA" at bounding box center [260, 360] width 62 height 15
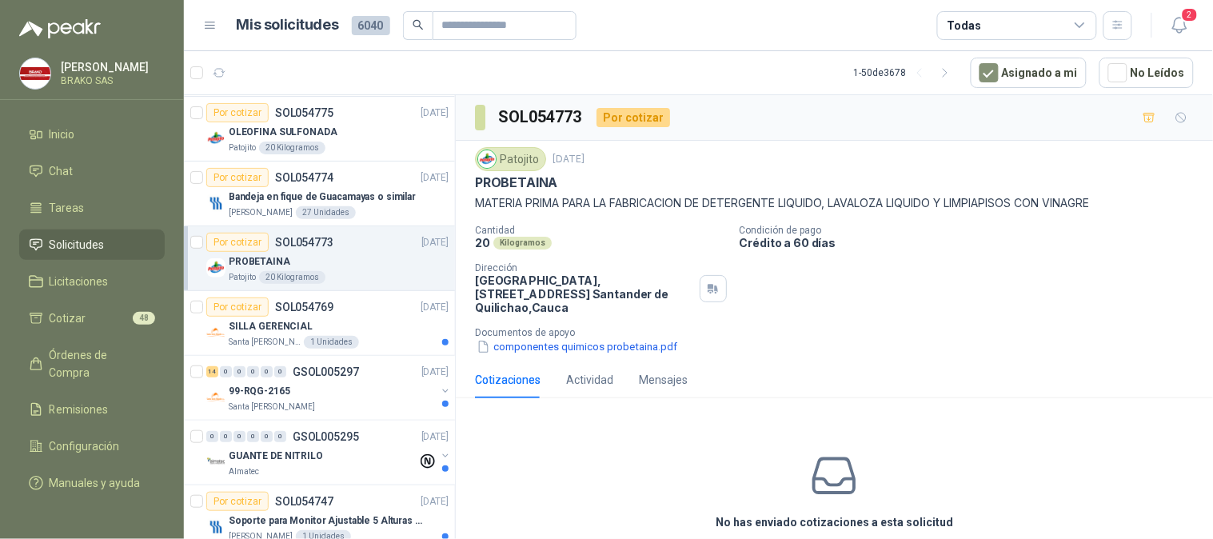
scroll to position [1773, 0]
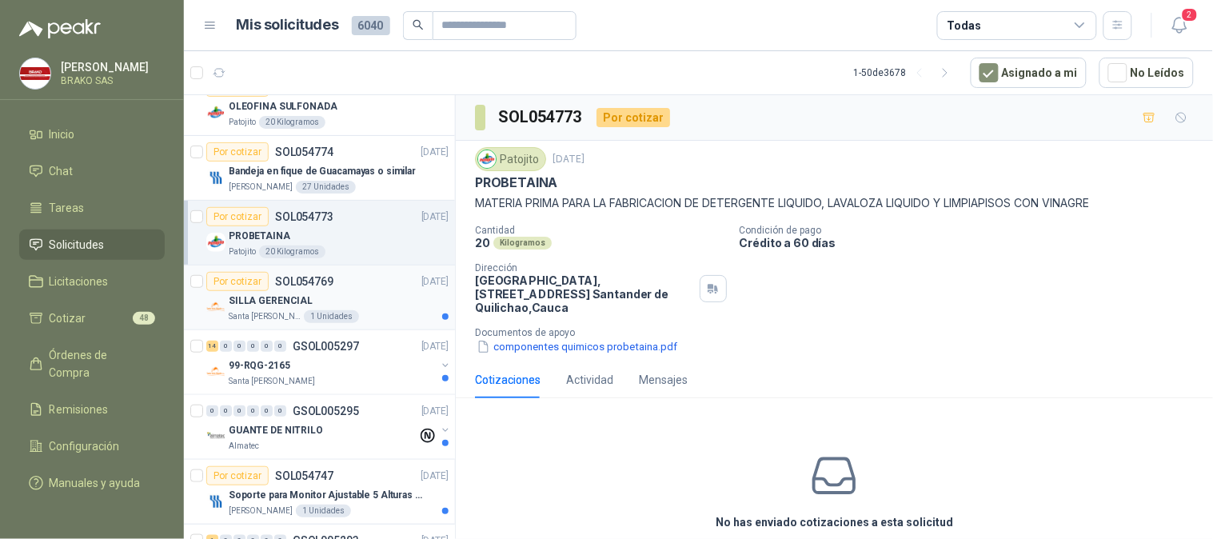
click at [276, 302] on p "SILLA GERENCIAL" at bounding box center [271, 300] width 84 height 15
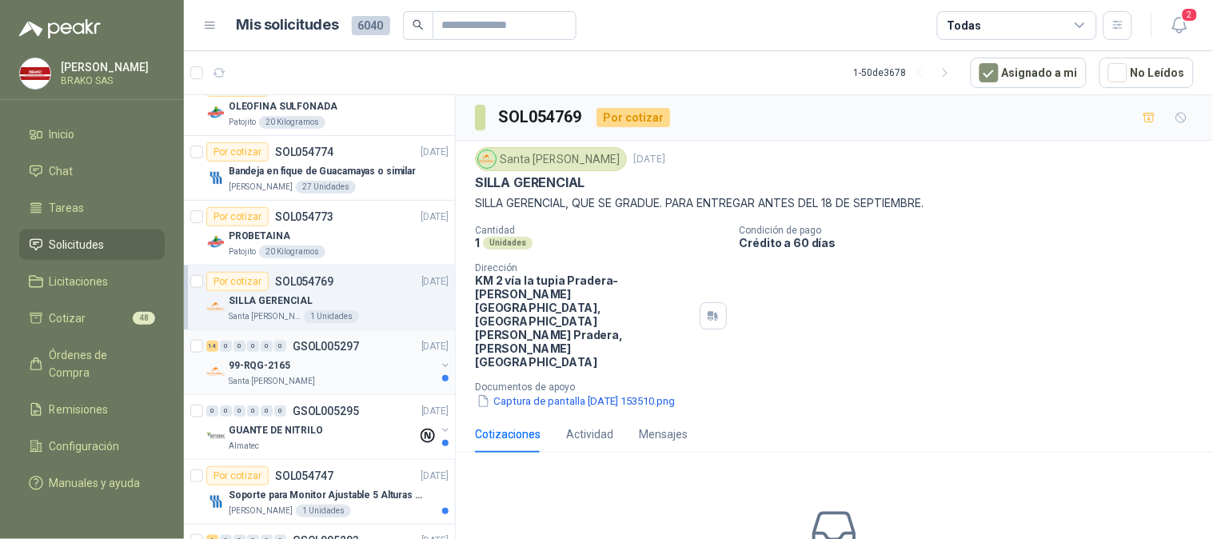
click at [265, 369] on p "99-RQG-2165" at bounding box center [260, 365] width 62 height 15
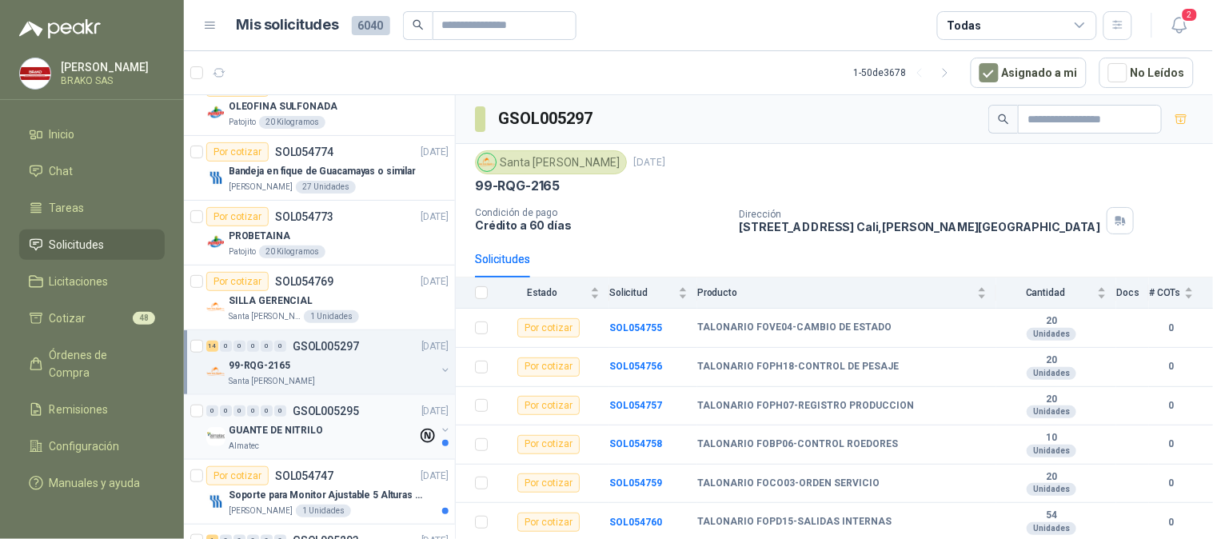
click at [267, 423] on p "GUANTE DE NITRILO" at bounding box center [276, 430] width 94 height 15
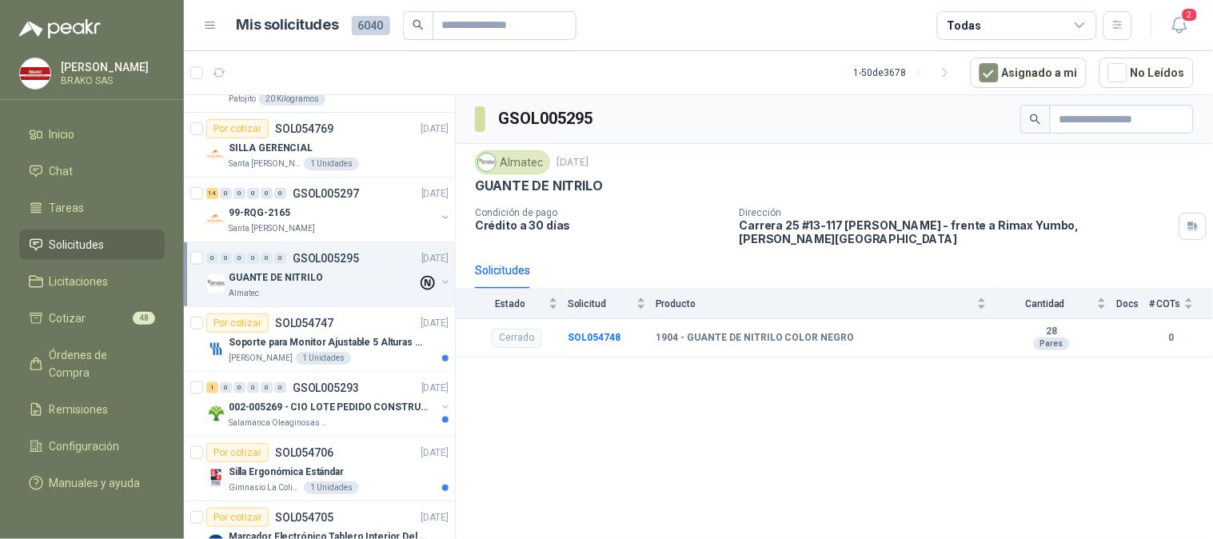
scroll to position [1939, 0]
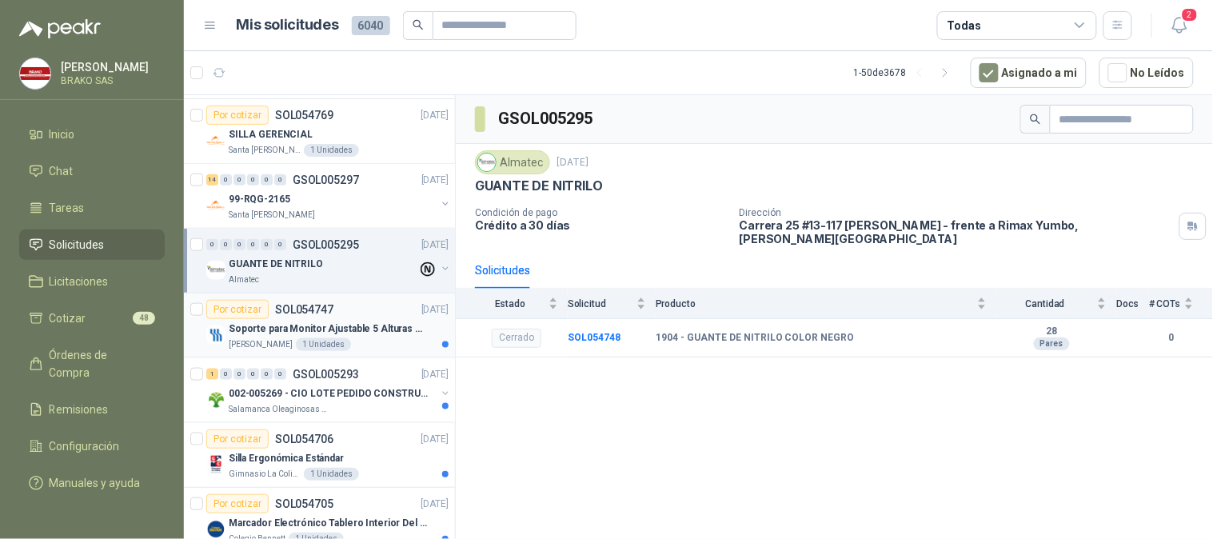
click at [265, 337] on p "Soporte para Monitor Ajustable 5 Alturas Mini" at bounding box center [328, 328] width 199 height 15
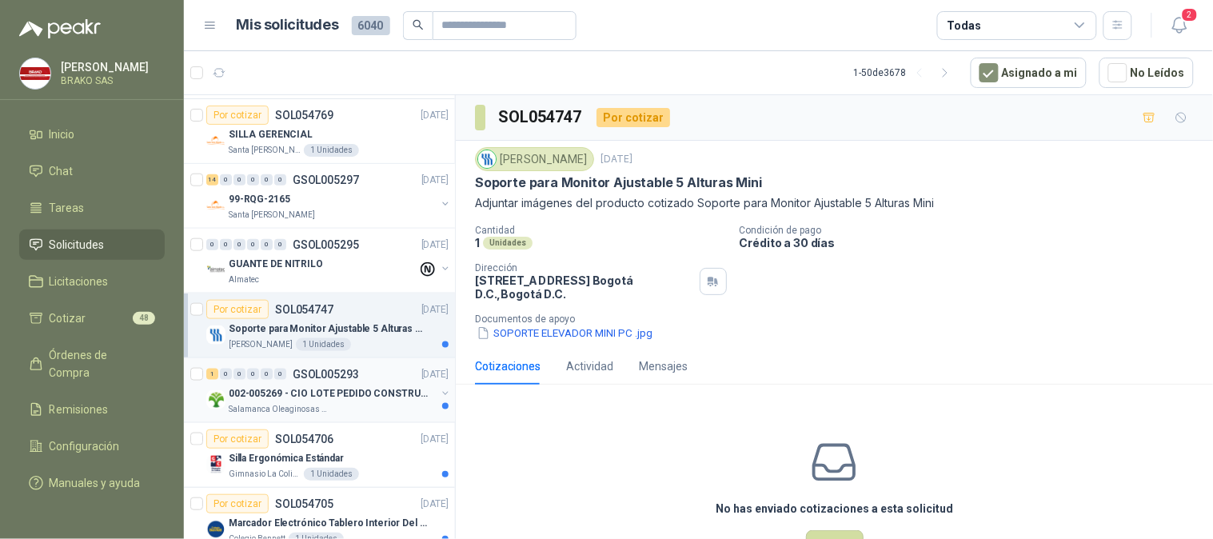
click at [259, 393] on p "002-005269 - CIO LOTE PEDIDO CONSTRUCCION" at bounding box center [328, 393] width 199 height 15
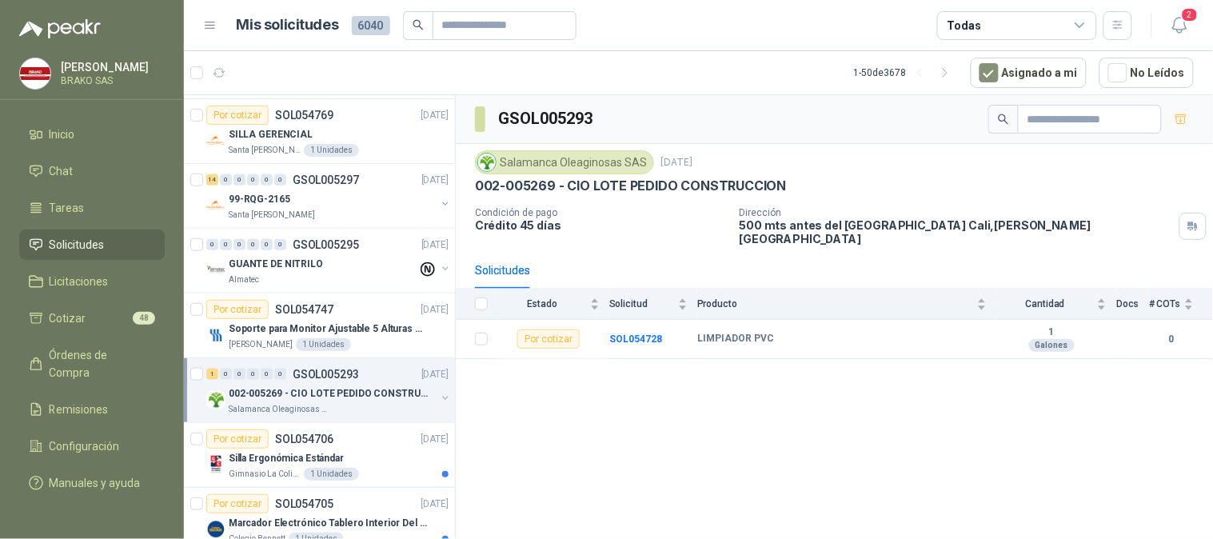
scroll to position [2058, 0]
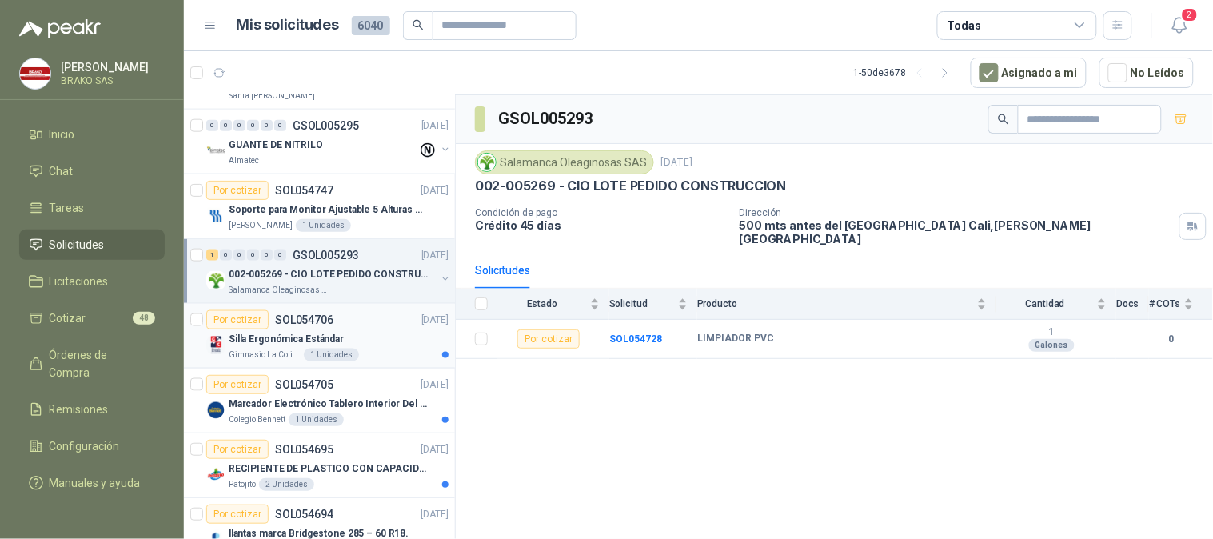
click at [273, 346] on p "Silla Ergonómica Estándar" at bounding box center [286, 339] width 115 height 15
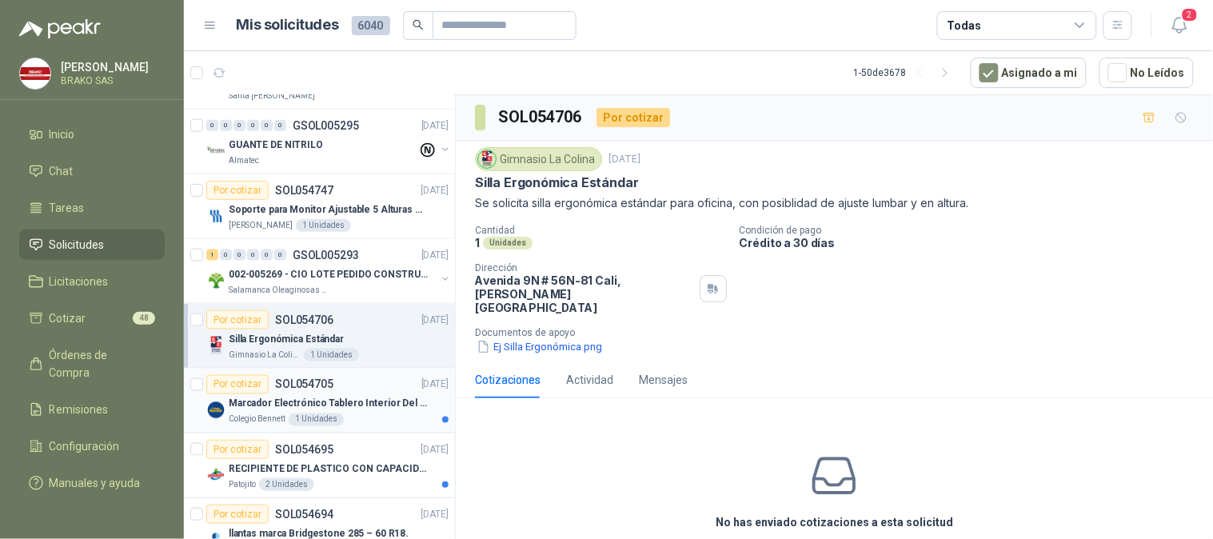
click at [269, 394] on div "Por cotizar SOL054705" at bounding box center [269, 384] width 127 height 19
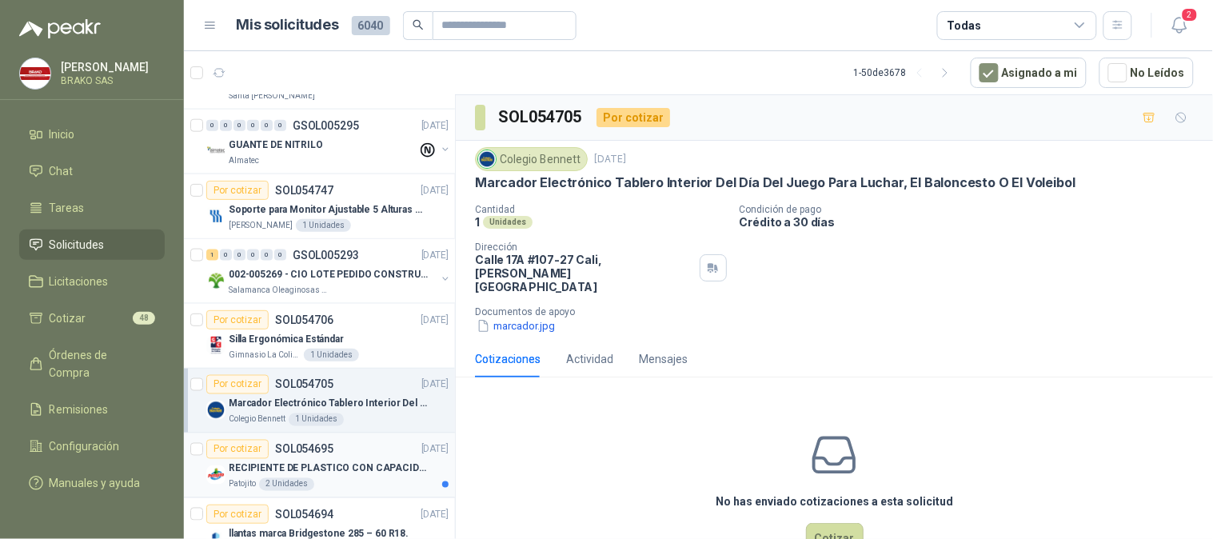
click at [243, 467] on p "RECIPIENTE DE PLASTICO CON CAPACIDAD DE 1.8 LT PARA LA EXTRACCIÓN MANUAL DE LIQ…" at bounding box center [328, 468] width 199 height 15
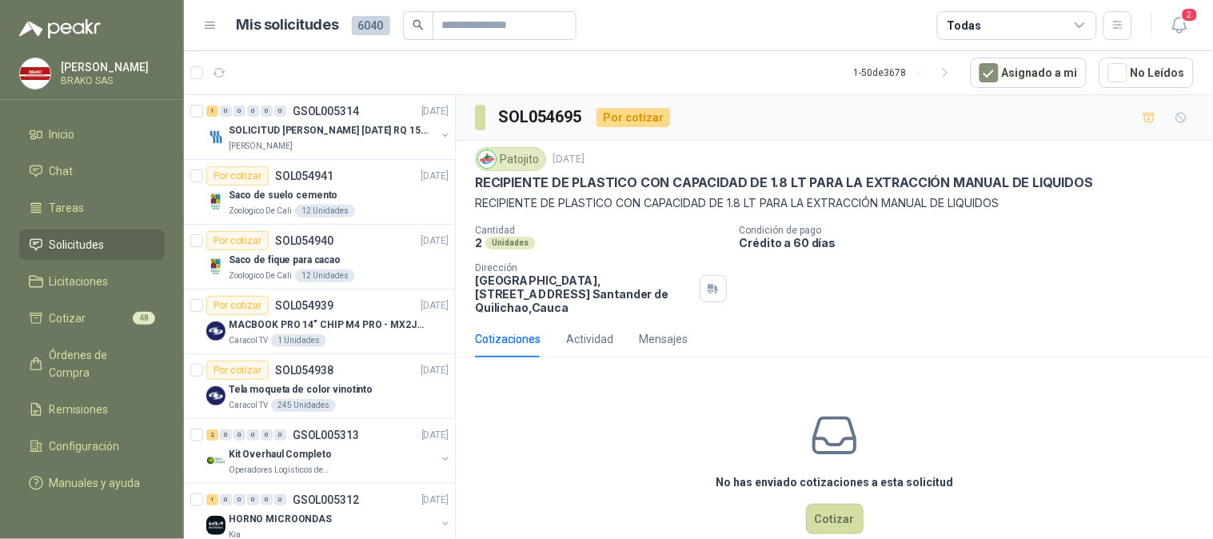
click at [118, 243] on li "Solicitudes" at bounding box center [92, 245] width 126 height 18
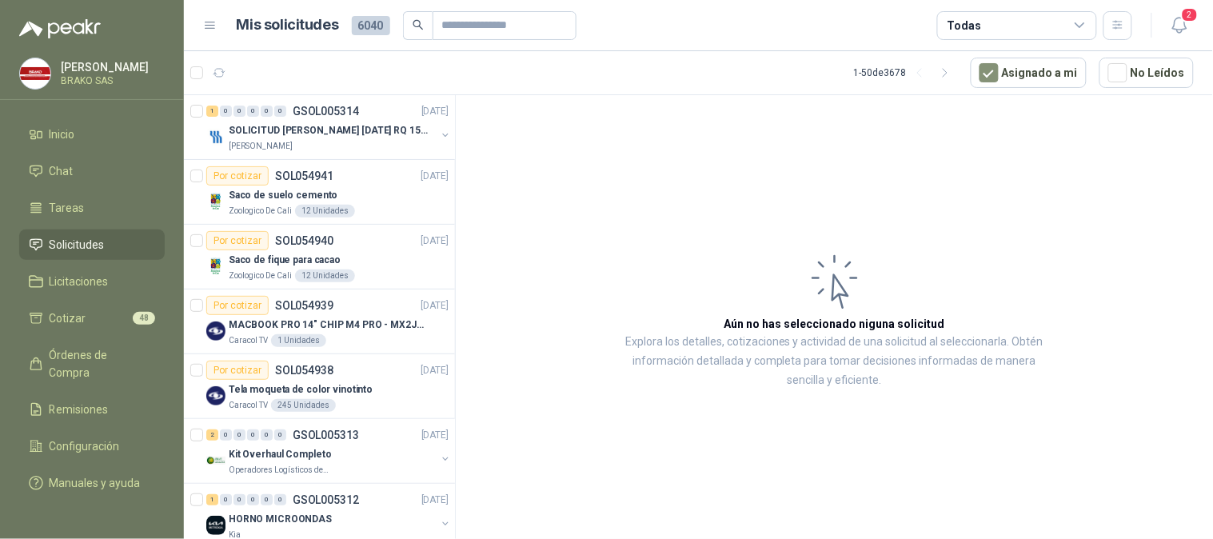
click at [118, 243] on li "Solicitudes" at bounding box center [92, 245] width 126 height 18
